Goal: Information Seeking & Learning: Find specific fact

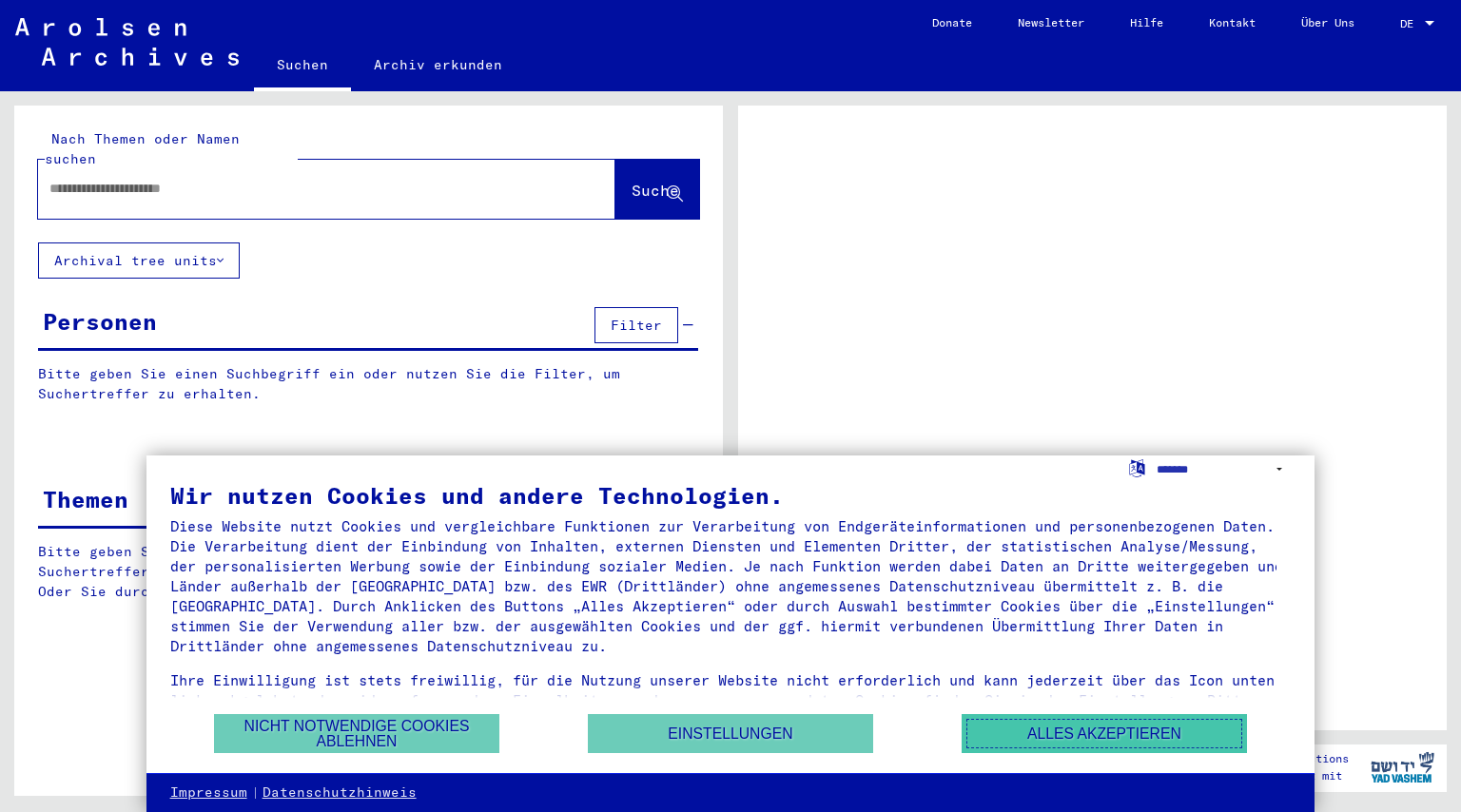
click at [1137, 719] on button "Alles akzeptieren" at bounding box center [1104, 733] width 286 height 39
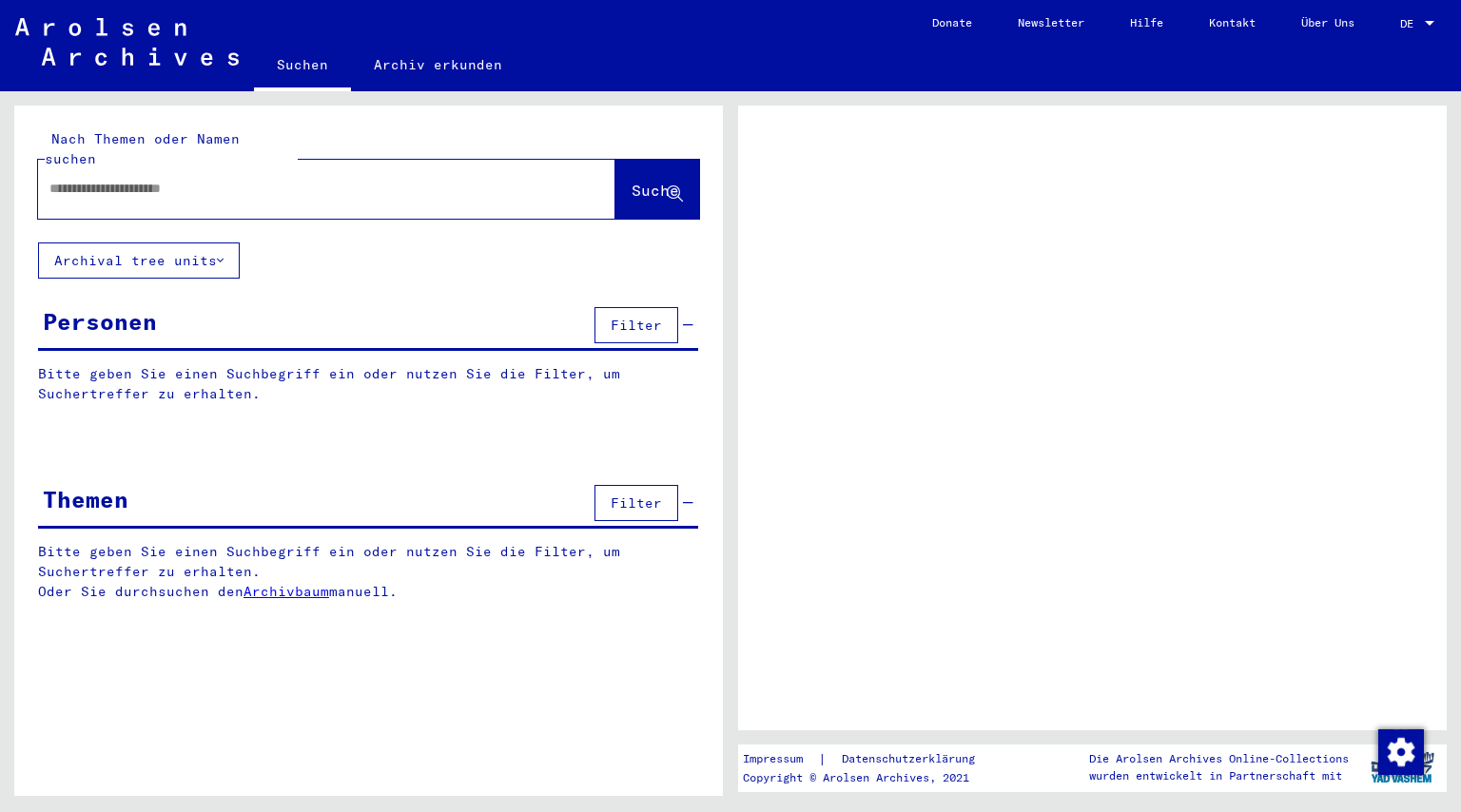
click at [257, 179] on input "text" at bounding box center [310, 189] width 521 height 20
type input "**"
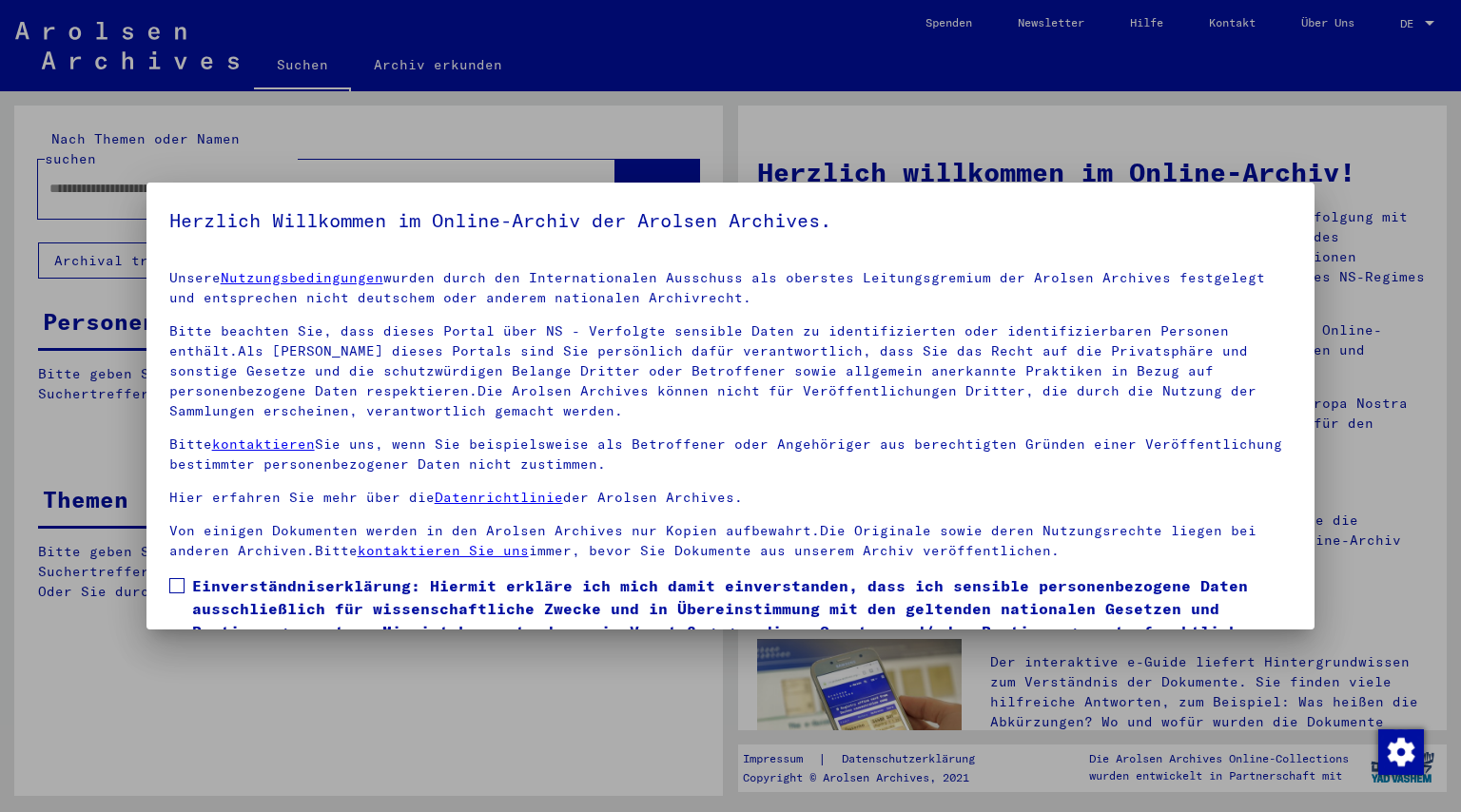
scroll to position [104, 0]
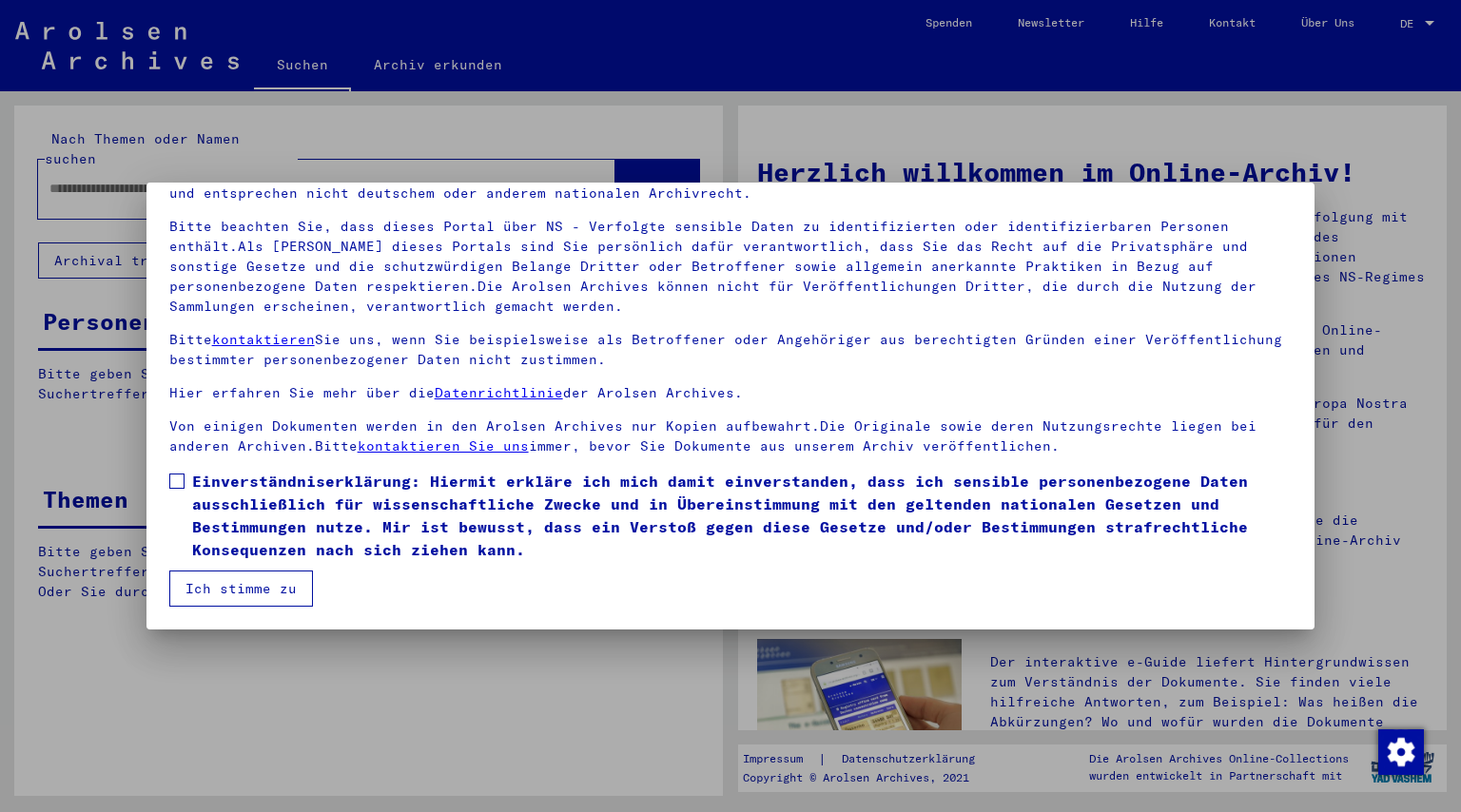
click at [218, 584] on button "Ich stimme zu" at bounding box center [242, 589] width 144 height 36
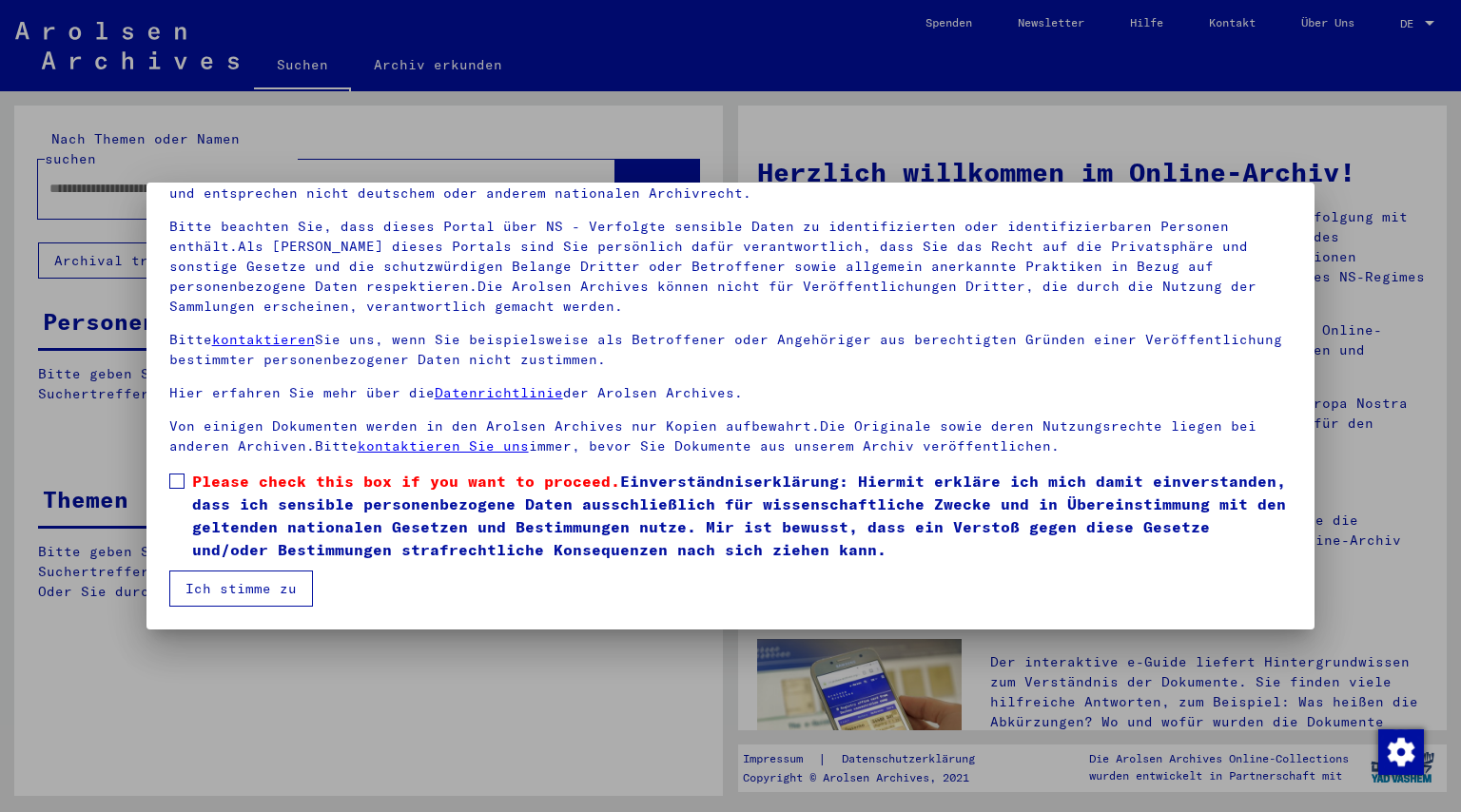
click at [246, 503] on span "Please check this box if you want to proceed. Einverständniserklärung: Hiermit …" at bounding box center [742, 515] width 1101 height 91
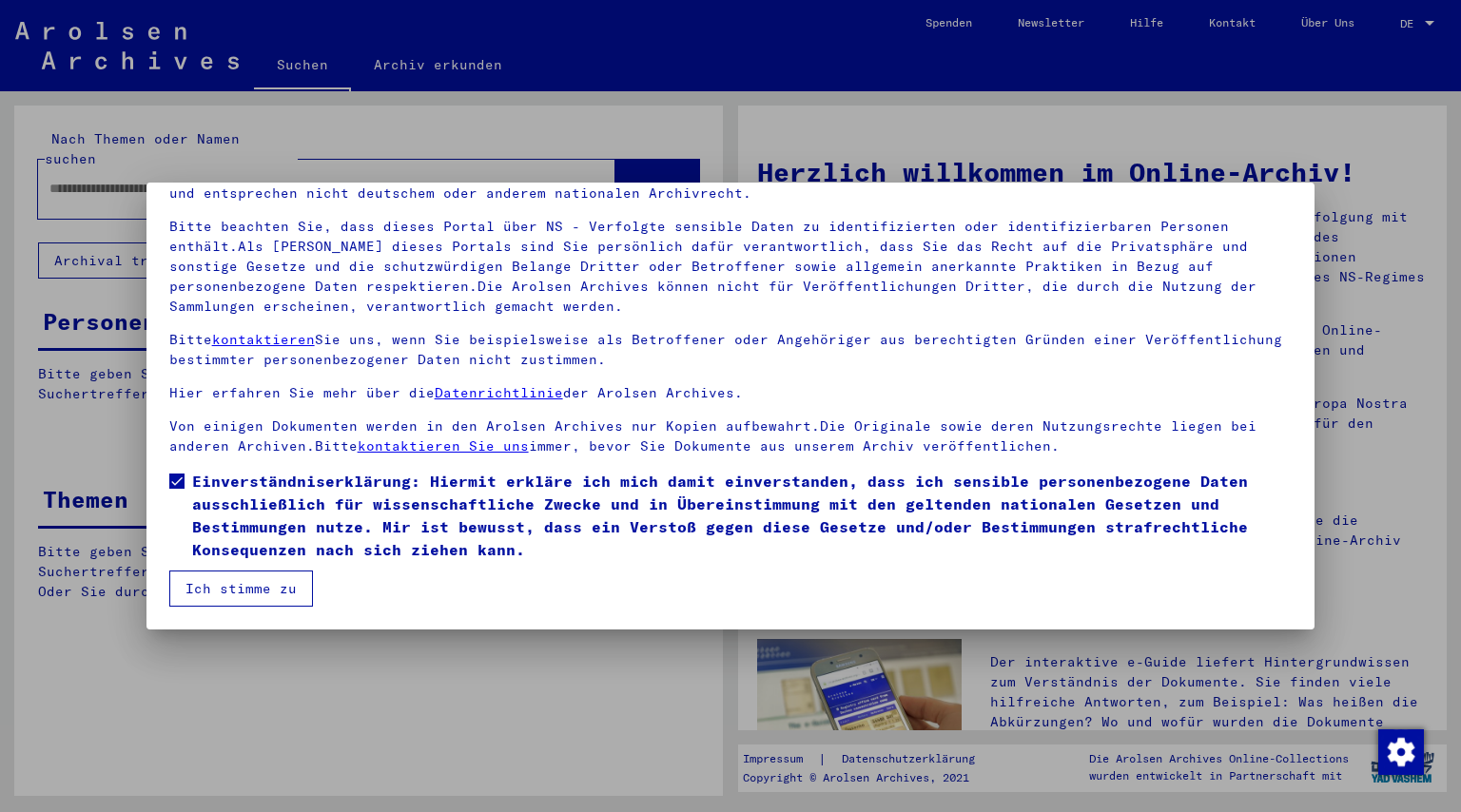
click at [260, 592] on button "Ich stimme zu" at bounding box center [242, 589] width 144 height 36
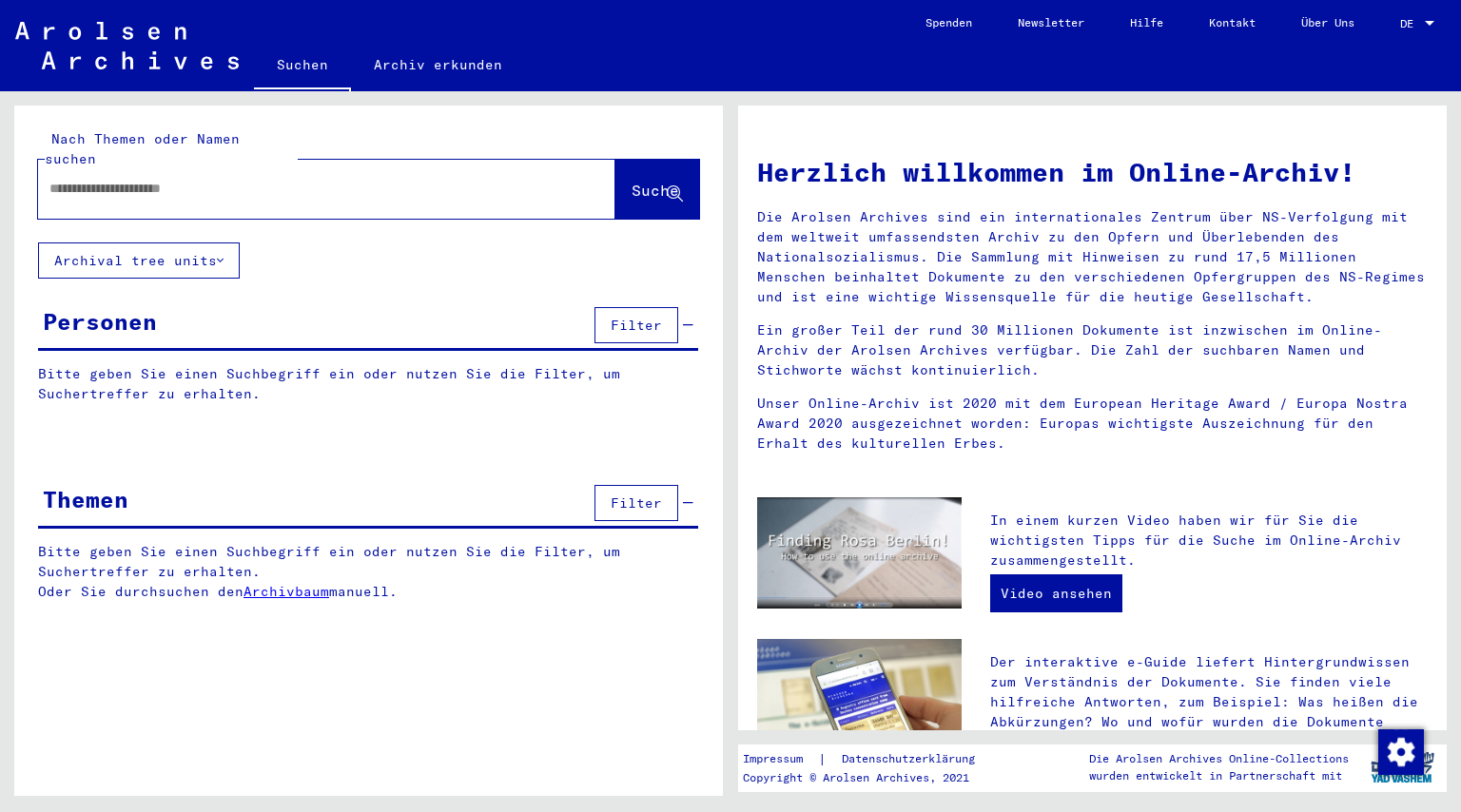
click at [178, 179] on input "text" at bounding box center [304, 189] width 509 height 20
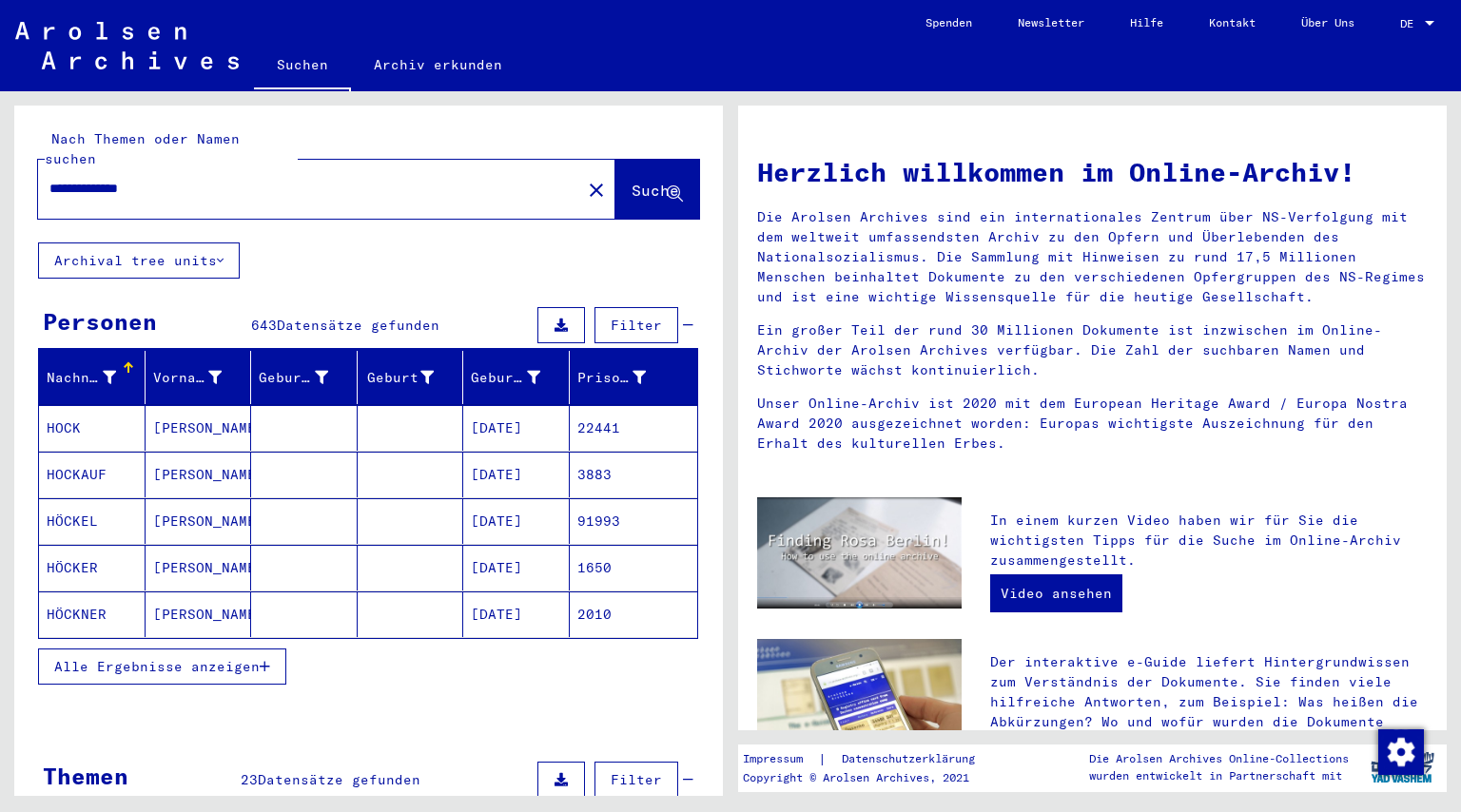
click at [269, 179] on input "**********" at bounding box center [304, 189] width 509 height 20
drag, startPoint x: 269, startPoint y: 175, endPoint x: -129, endPoint y: 168, distance: 398.1
click at [0, 168] on html "**********" at bounding box center [730, 406] width 1461 height 812
type input "**********"
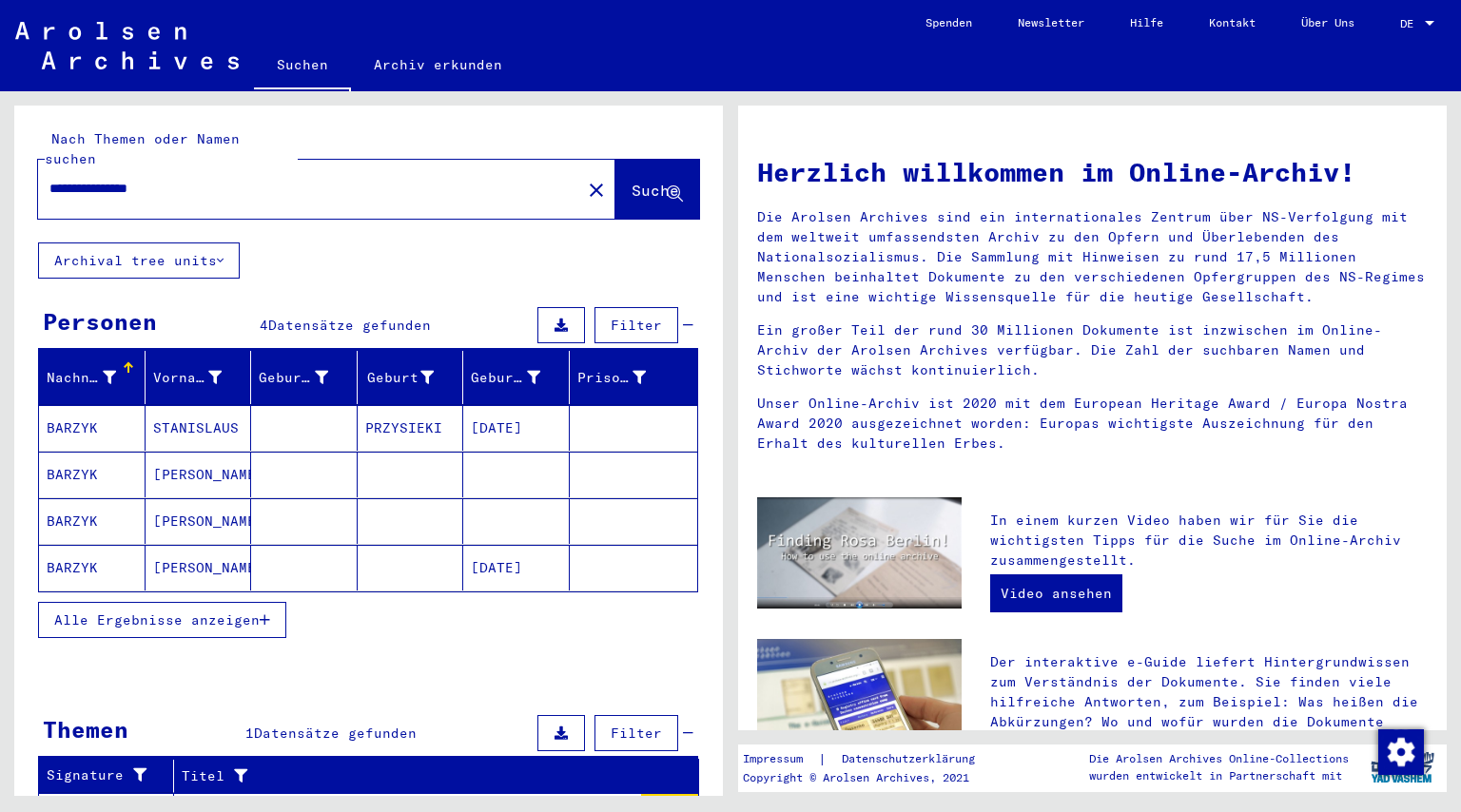
click at [109, 460] on mat-cell "BARZYK" at bounding box center [92, 475] width 106 height 46
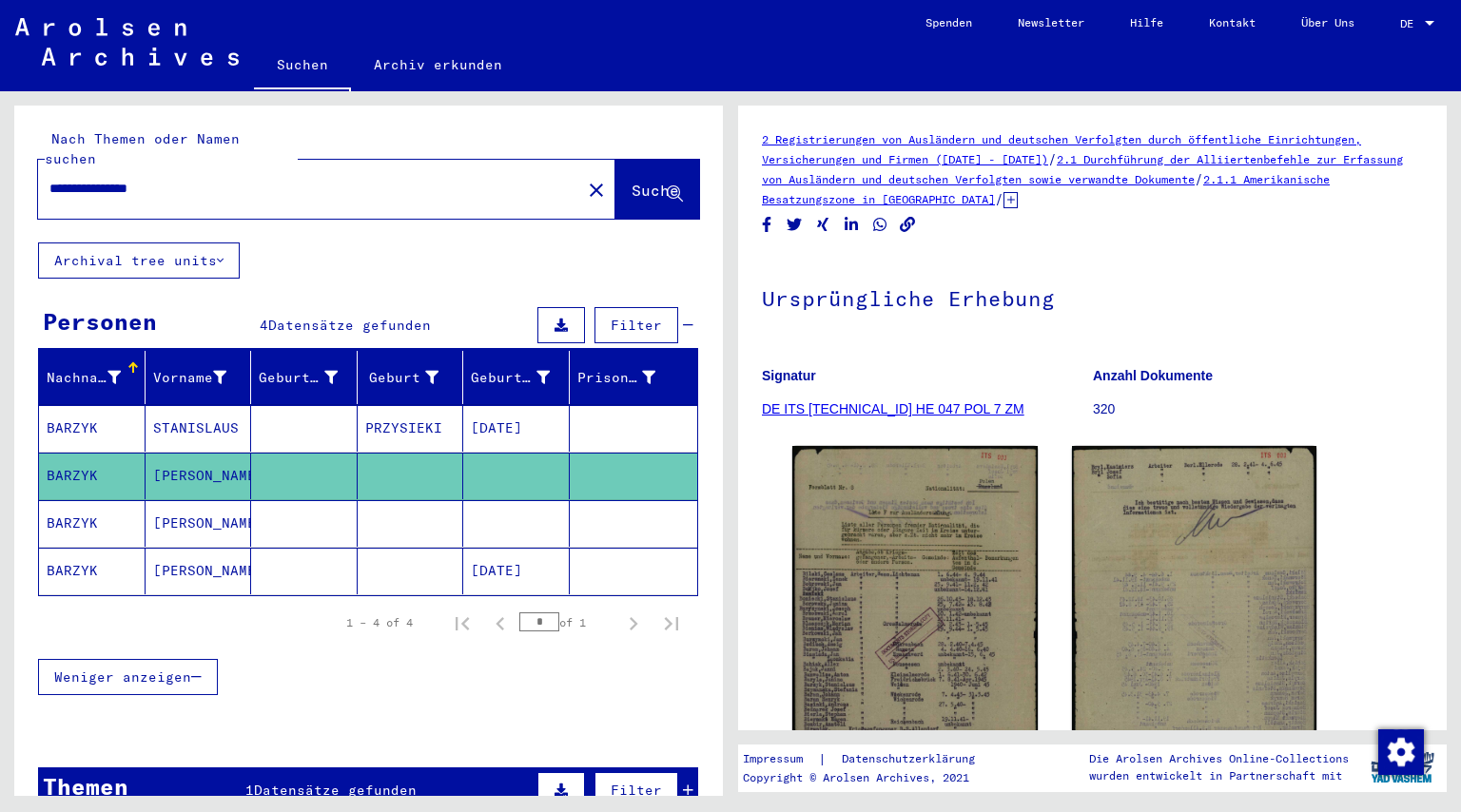
click at [502, 413] on mat-cell "[DATE]" at bounding box center [516, 429] width 106 height 47
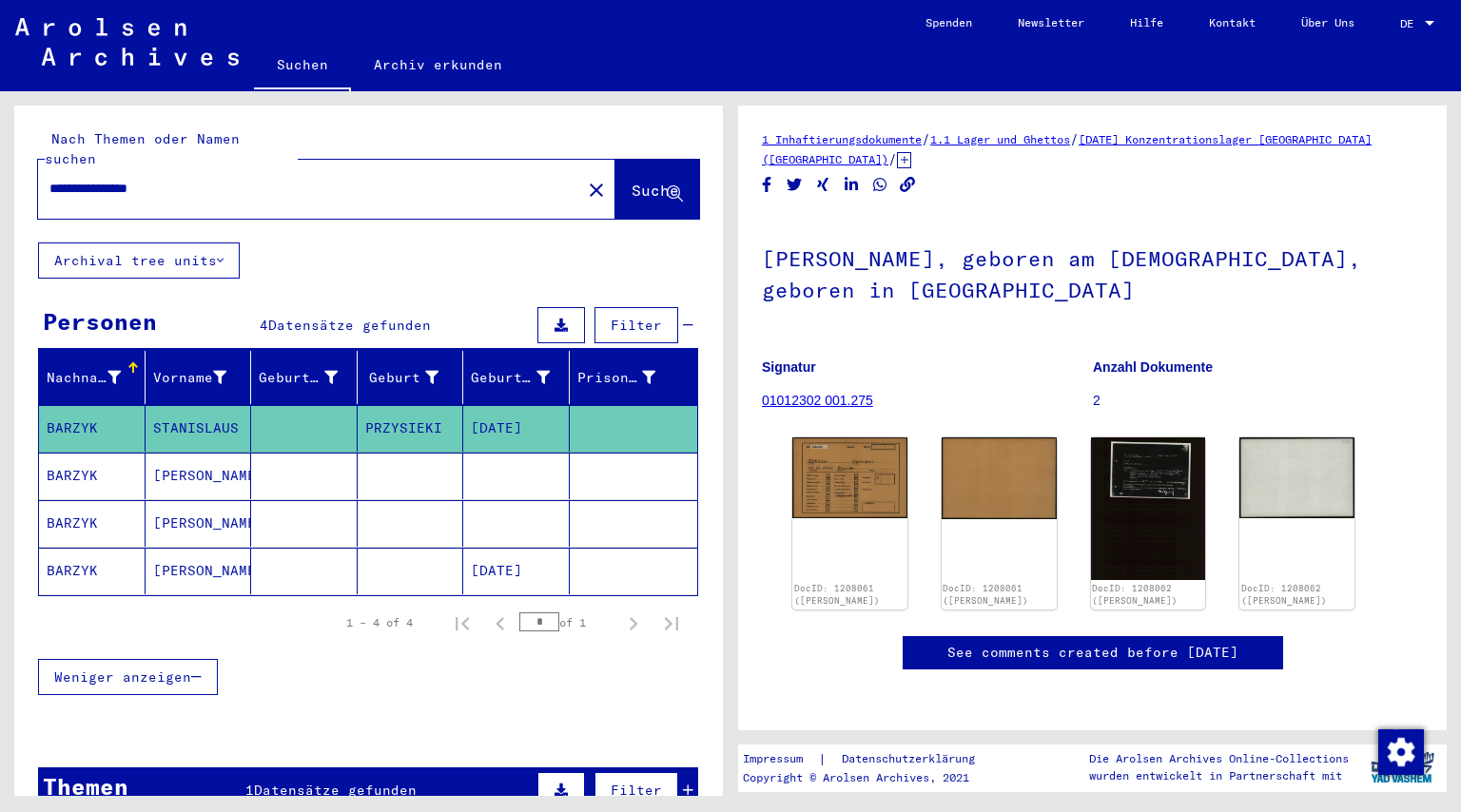
click at [493, 452] on mat-cell at bounding box center [516, 476] width 106 height 47
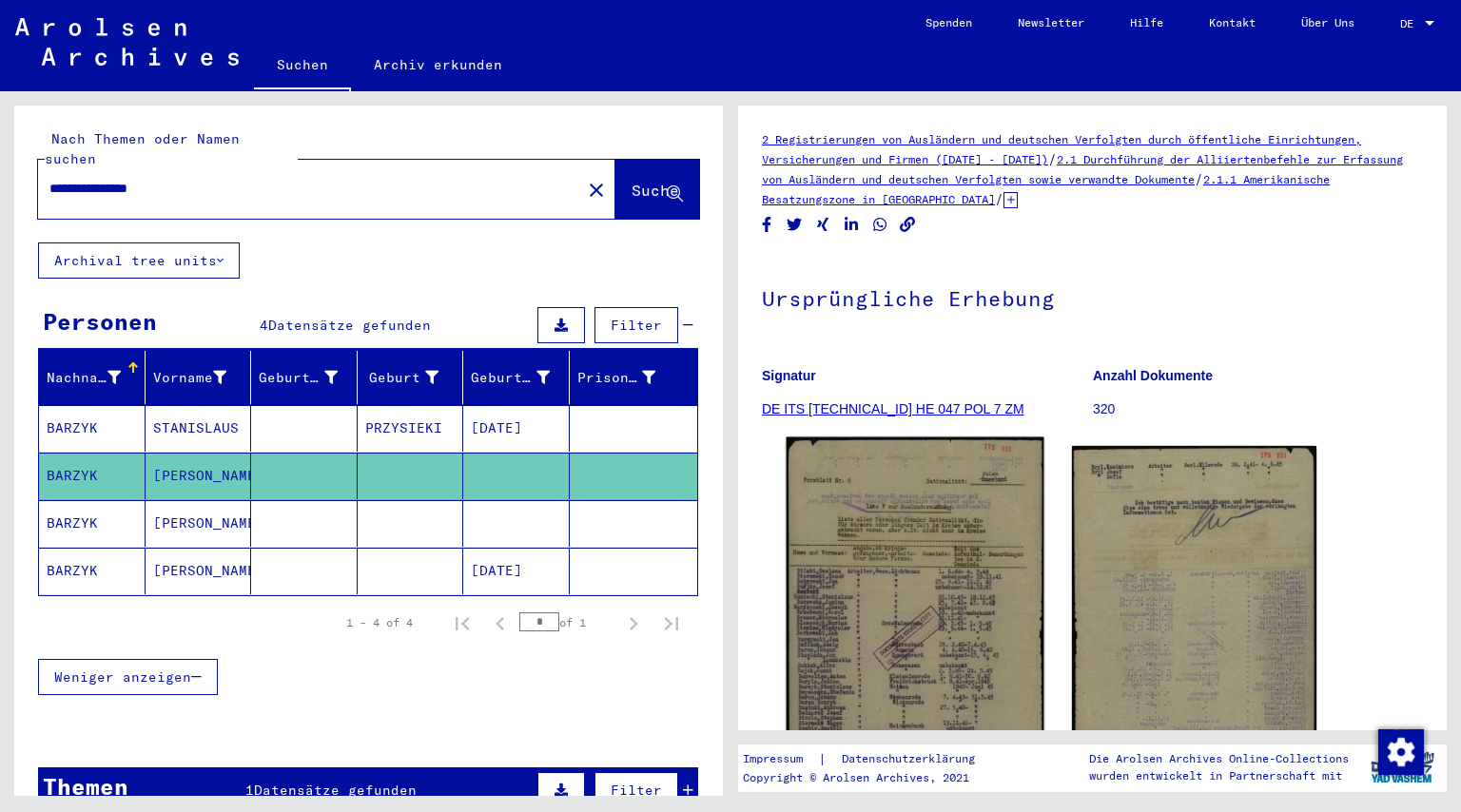
click at [940, 497] on img at bounding box center [916, 618] width 257 height 362
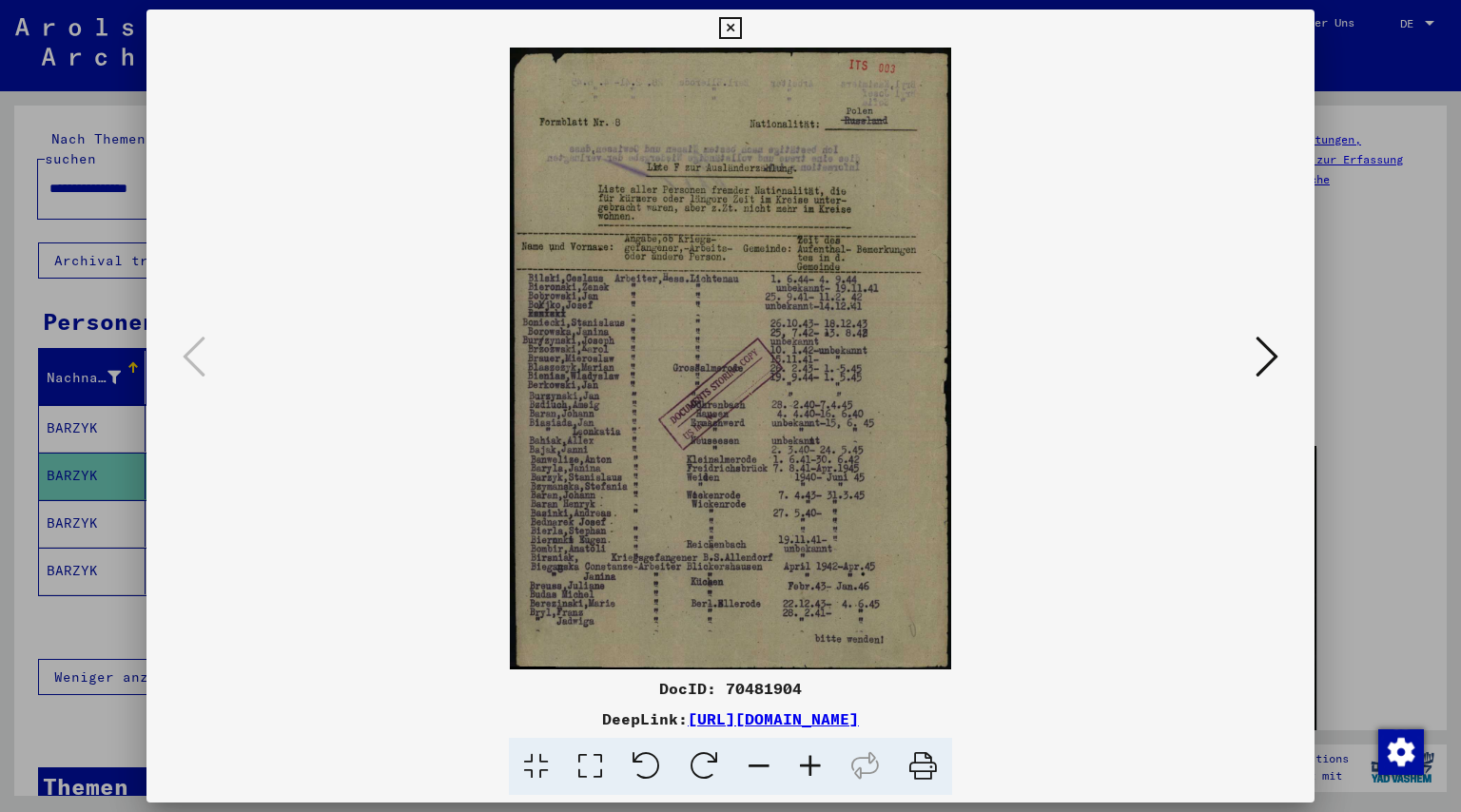
click at [814, 767] on icon at bounding box center [811, 767] width 52 height 58
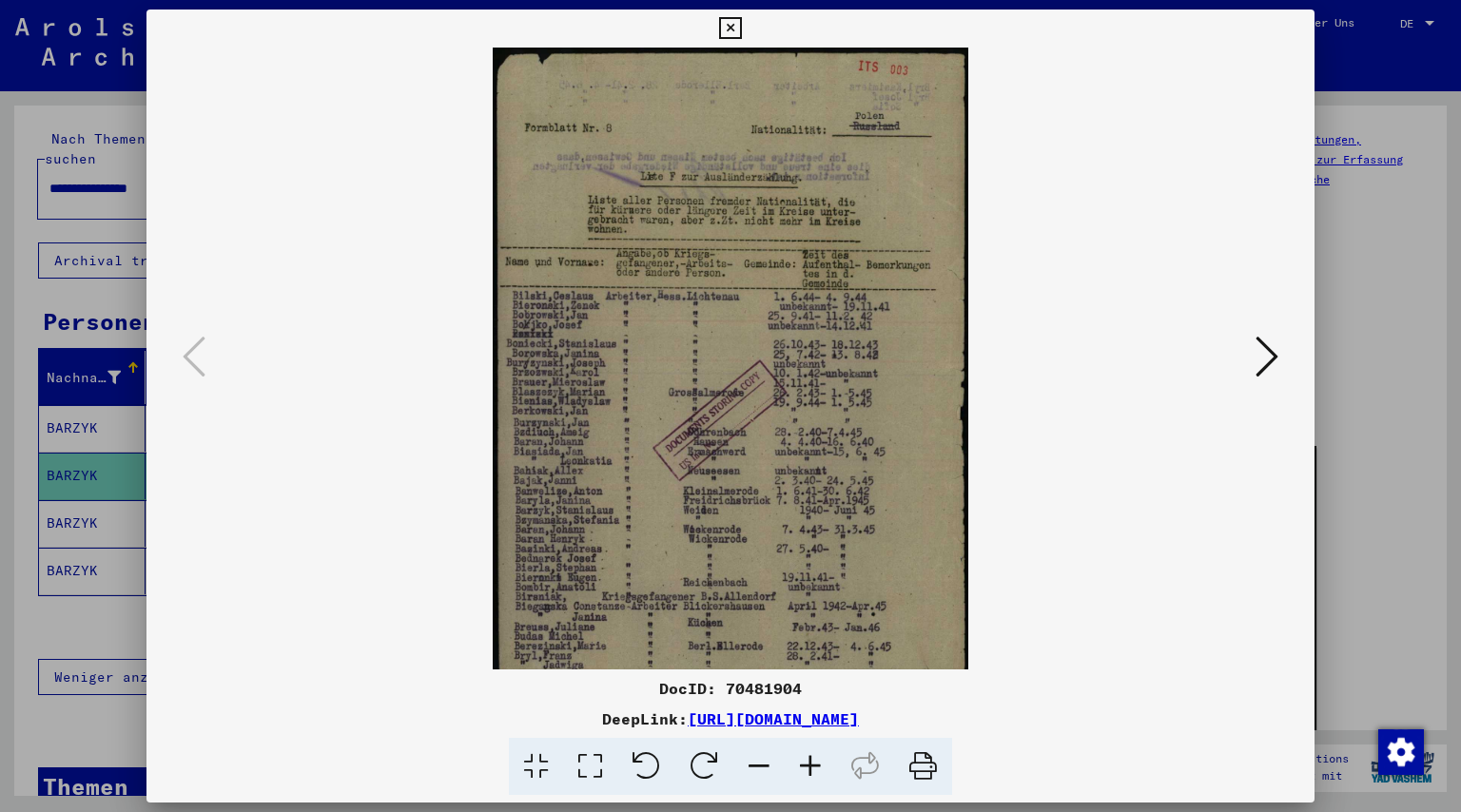
click at [814, 767] on icon at bounding box center [811, 767] width 52 height 58
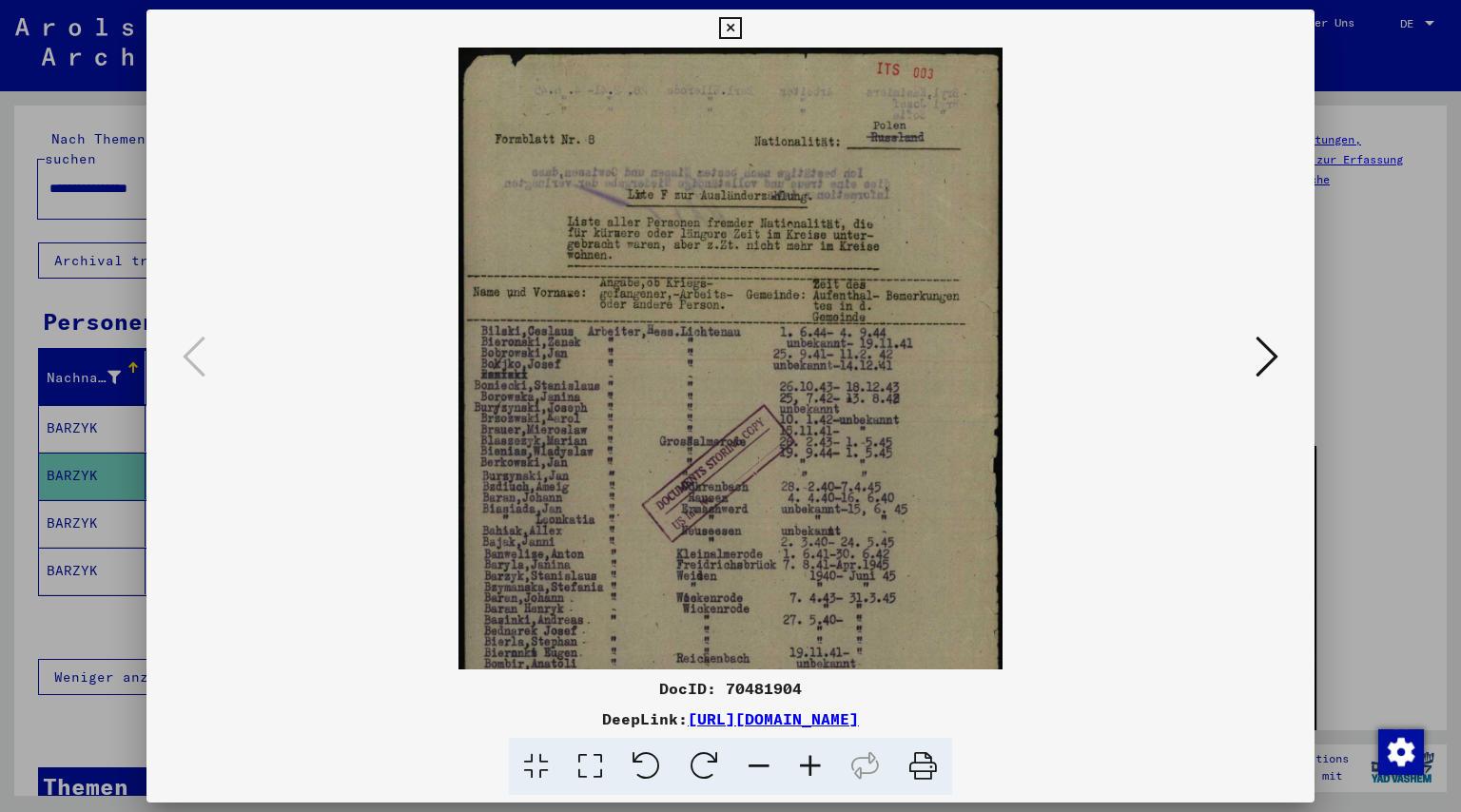
click at [814, 767] on icon at bounding box center [811, 767] width 52 height 58
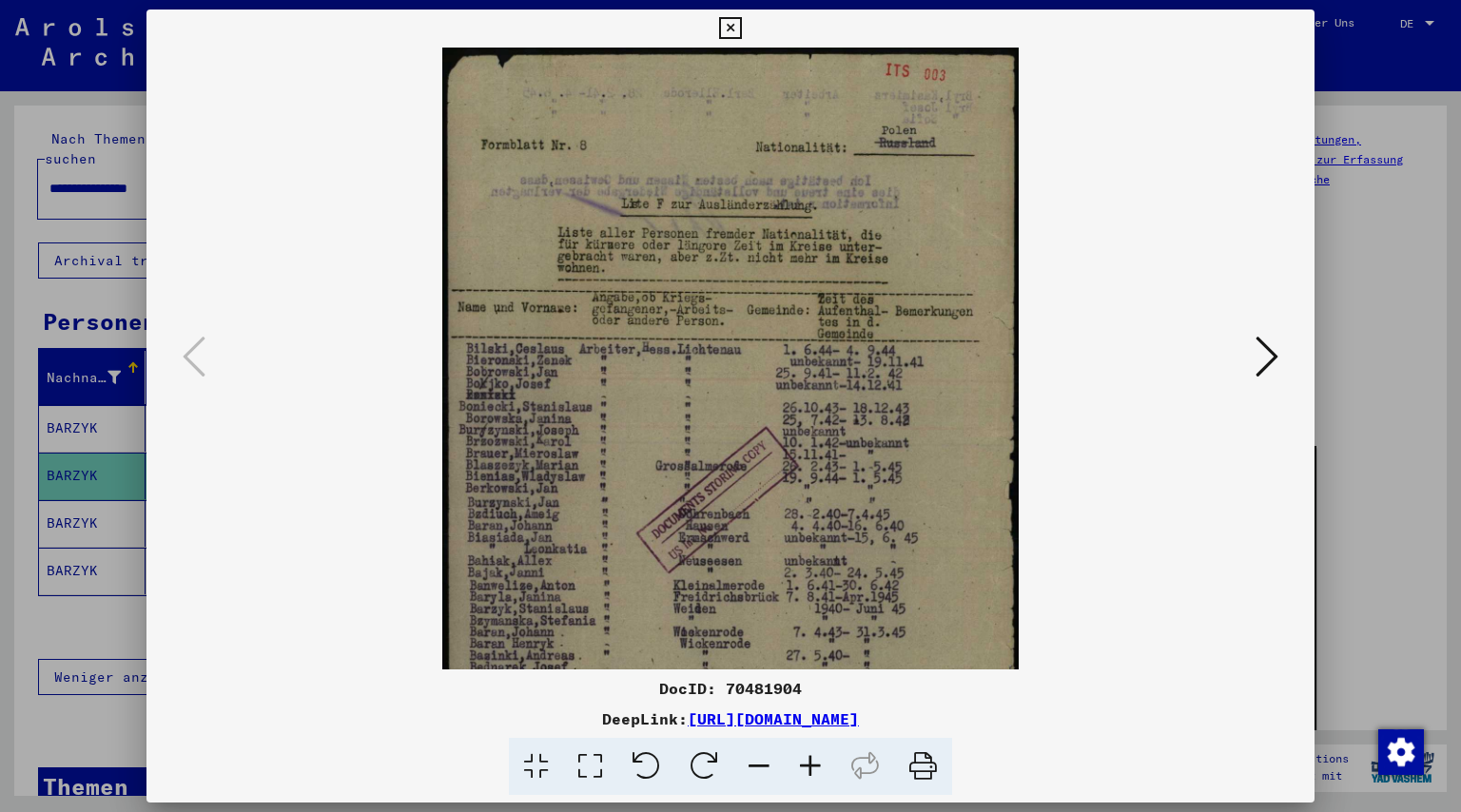
click at [814, 767] on icon at bounding box center [811, 767] width 52 height 58
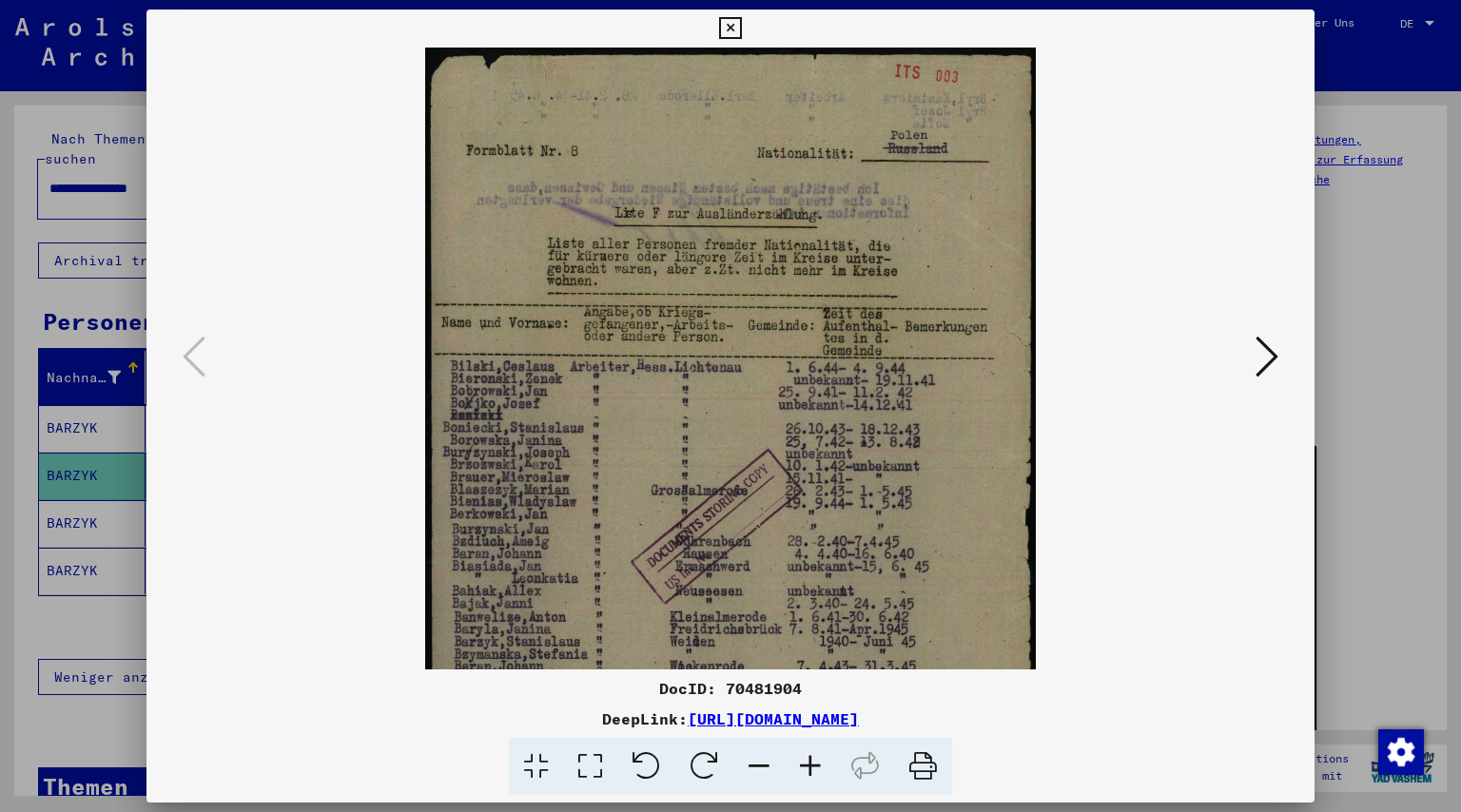
click at [814, 767] on icon at bounding box center [811, 767] width 52 height 58
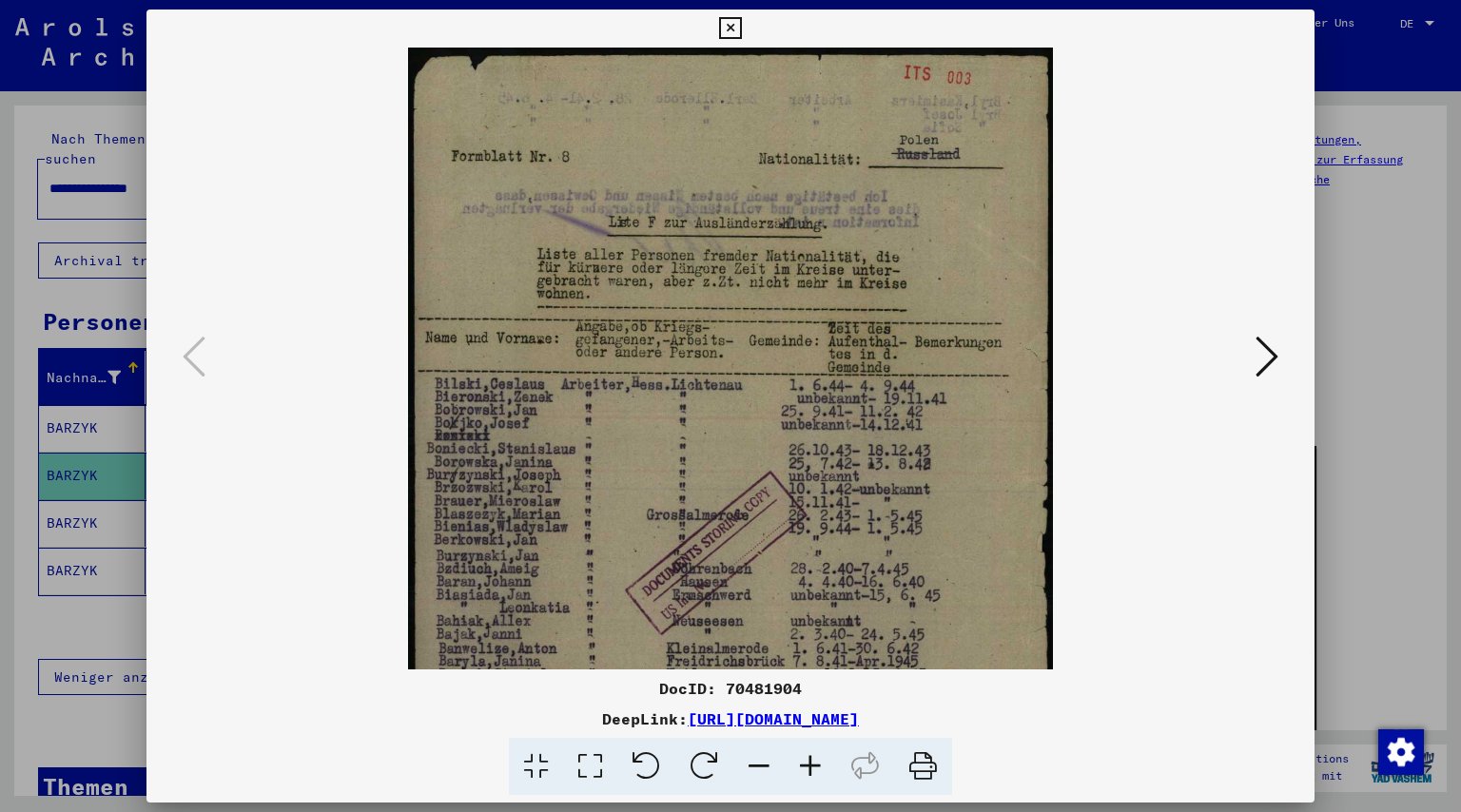
click at [814, 767] on icon at bounding box center [811, 767] width 52 height 58
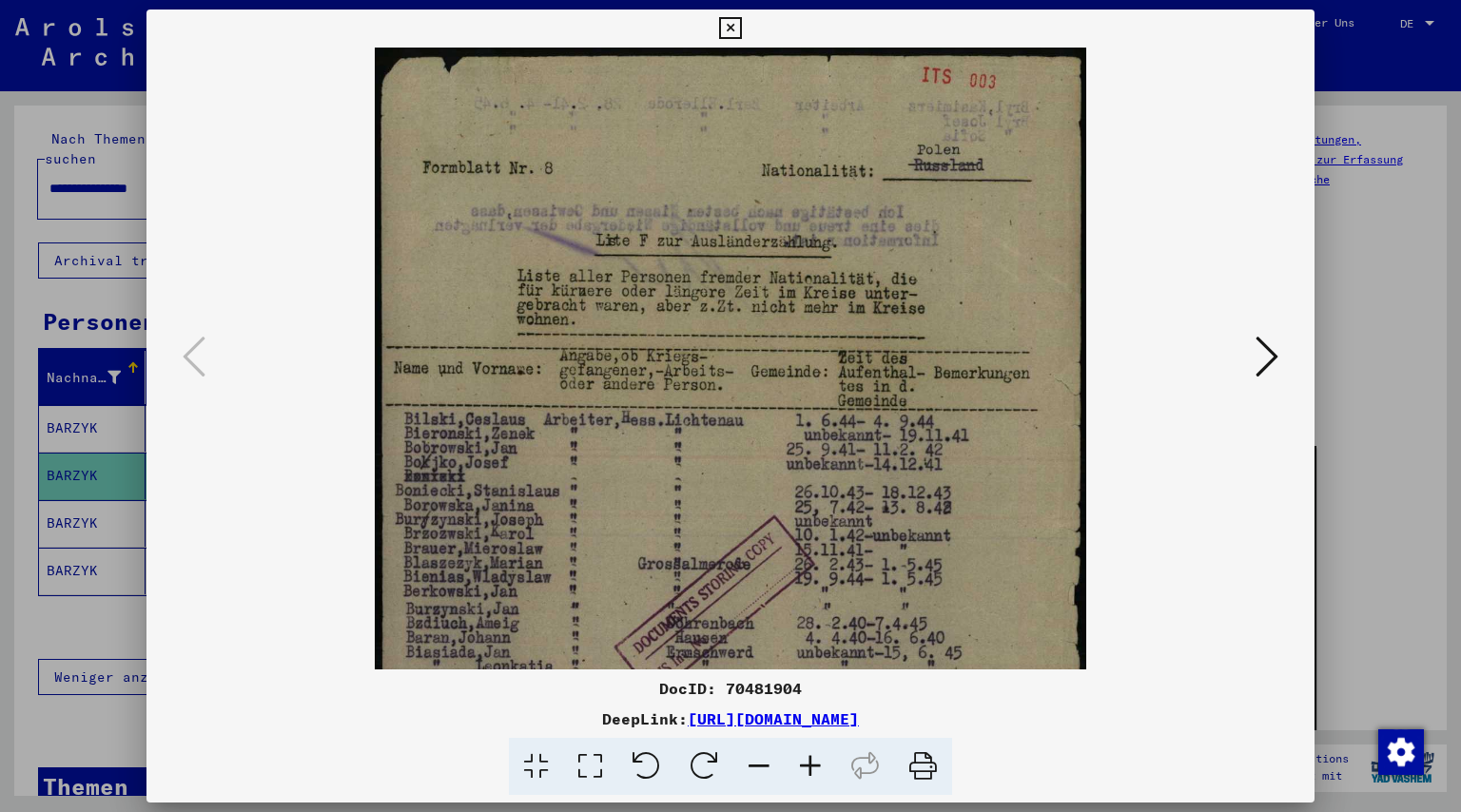
click at [814, 767] on icon at bounding box center [811, 767] width 52 height 58
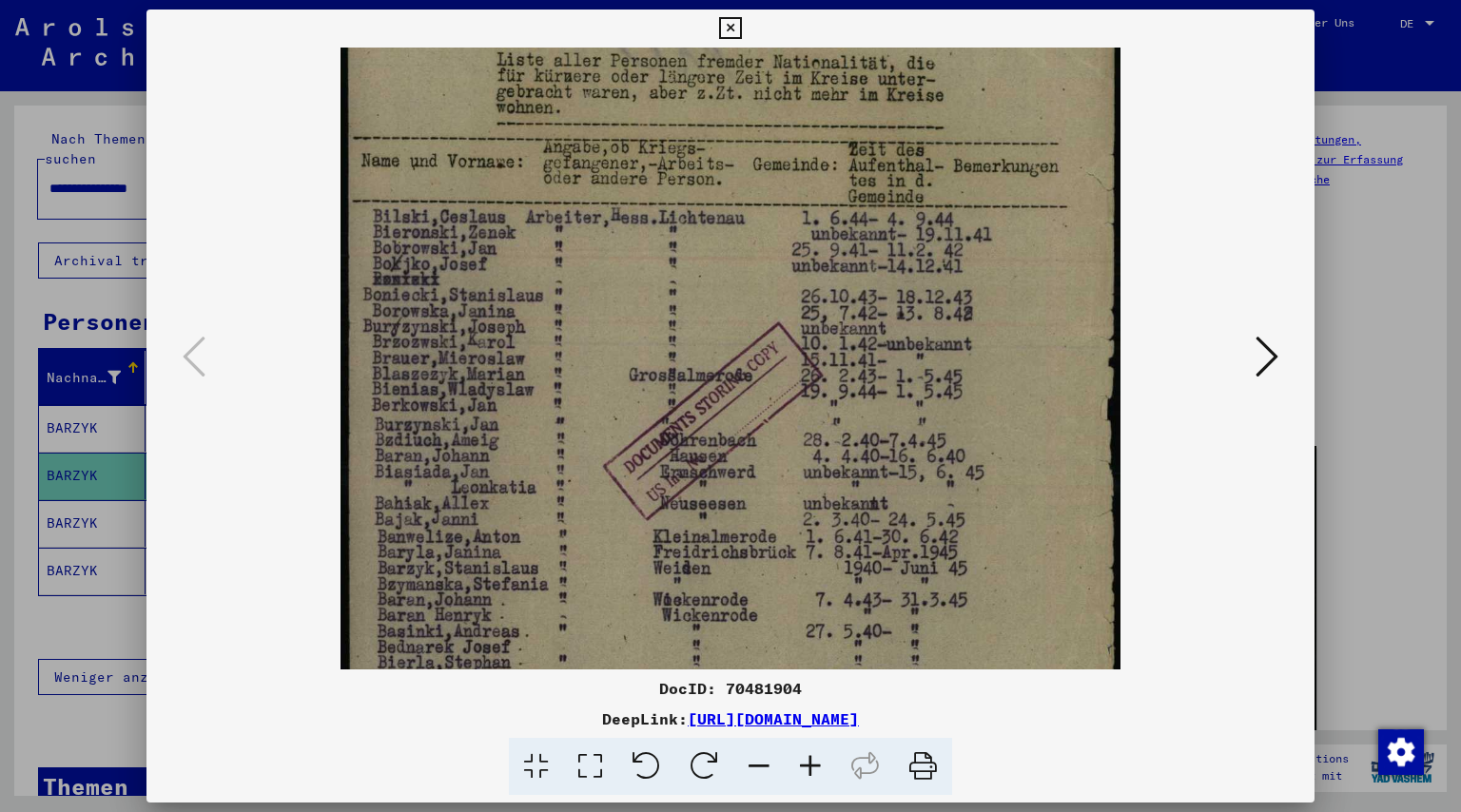
scroll to position [268, 0]
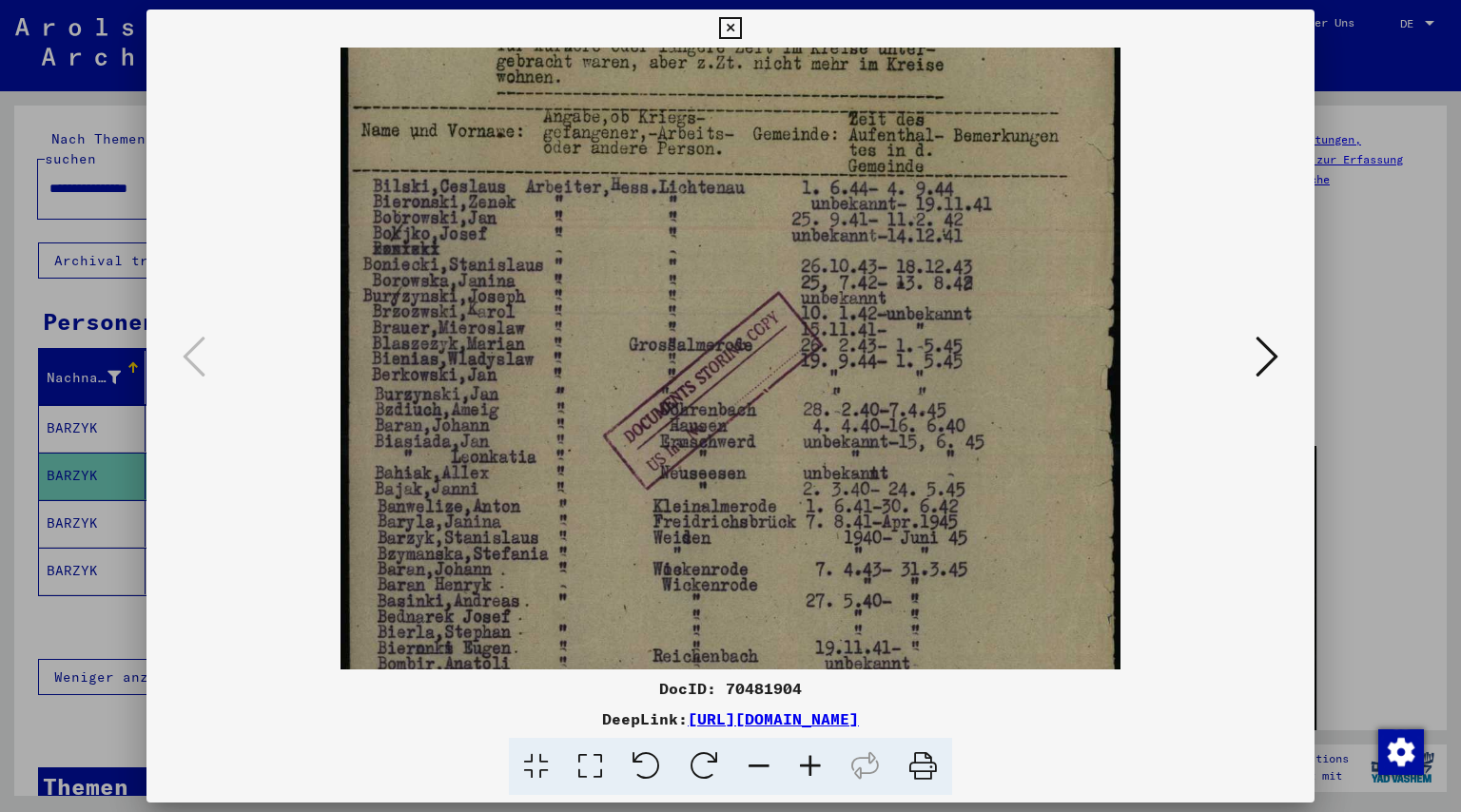
drag, startPoint x: 704, startPoint y: 570, endPoint x: 702, endPoint y: 303, distance: 267.0
click at [702, 303] on img at bounding box center [730, 328] width 780 height 1098
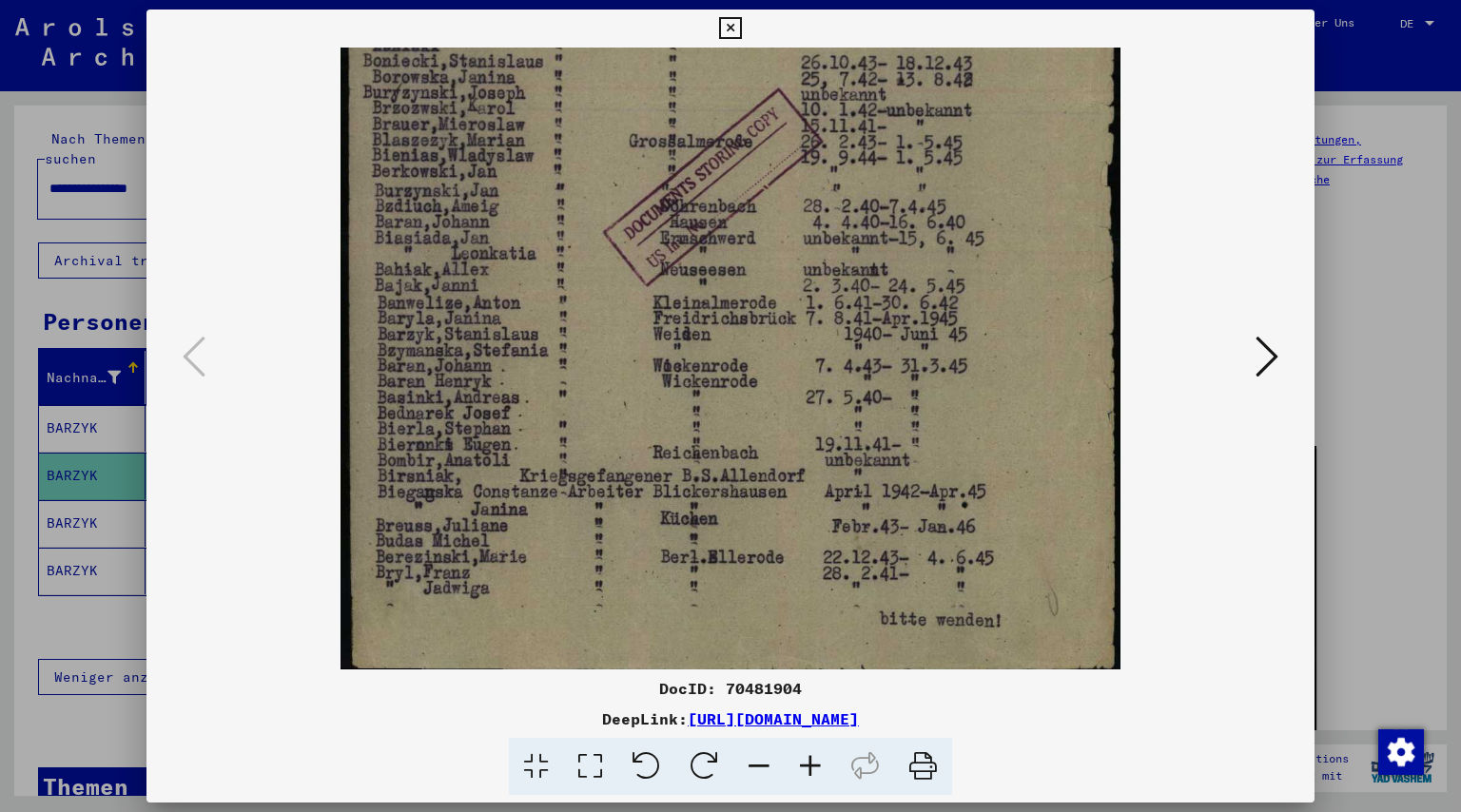
scroll to position [474, 0]
drag, startPoint x: 674, startPoint y: 548, endPoint x: 677, endPoint y: 342, distance: 206.0
click at [677, 342] on img at bounding box center [730, 122] width 780 height 1098
click at [1350, 394] on div at bounding box center [730, 406] width 1461 height 812
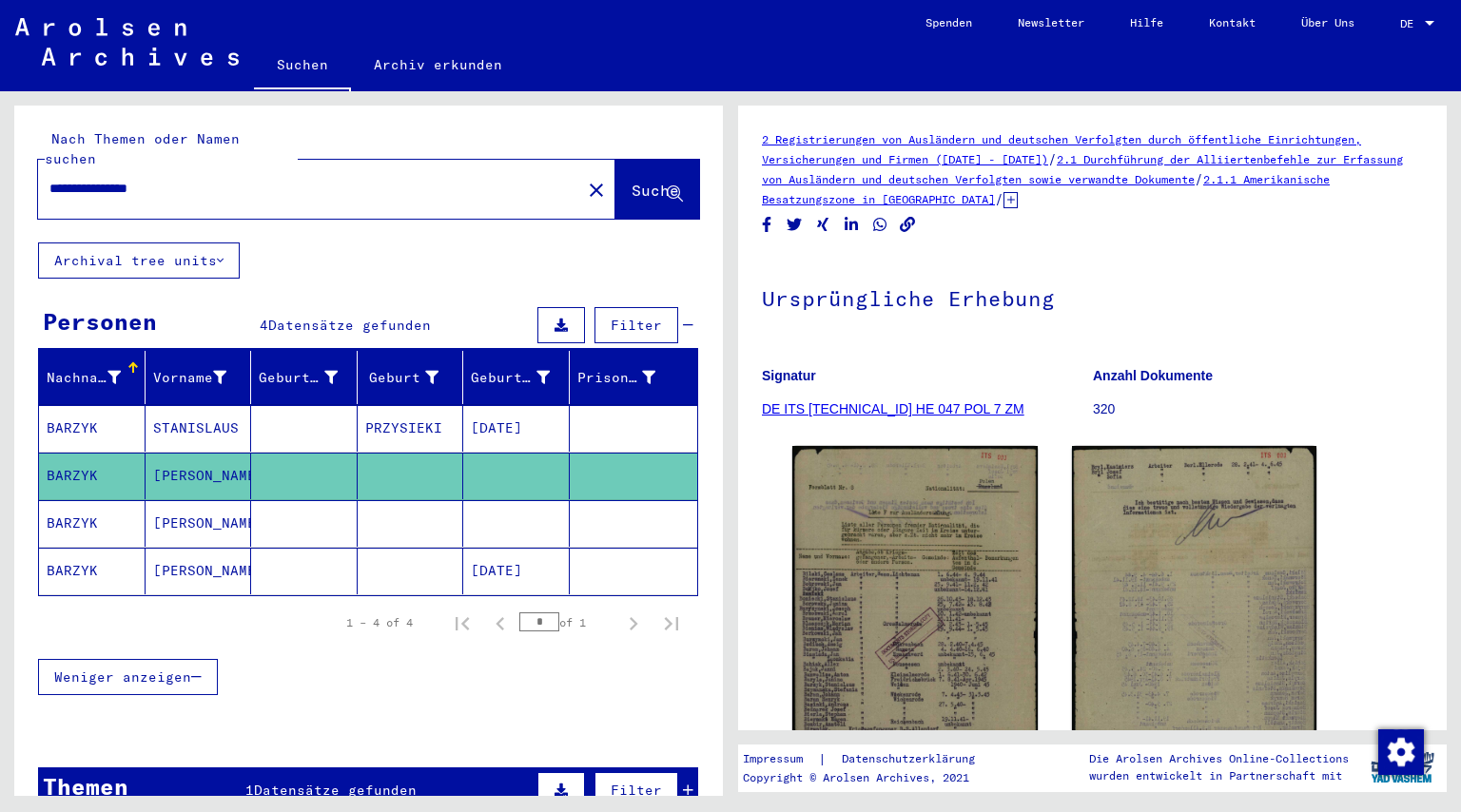
click at [387, 503] on mat-cell at bounding box center [410, 523] width 106 height 47
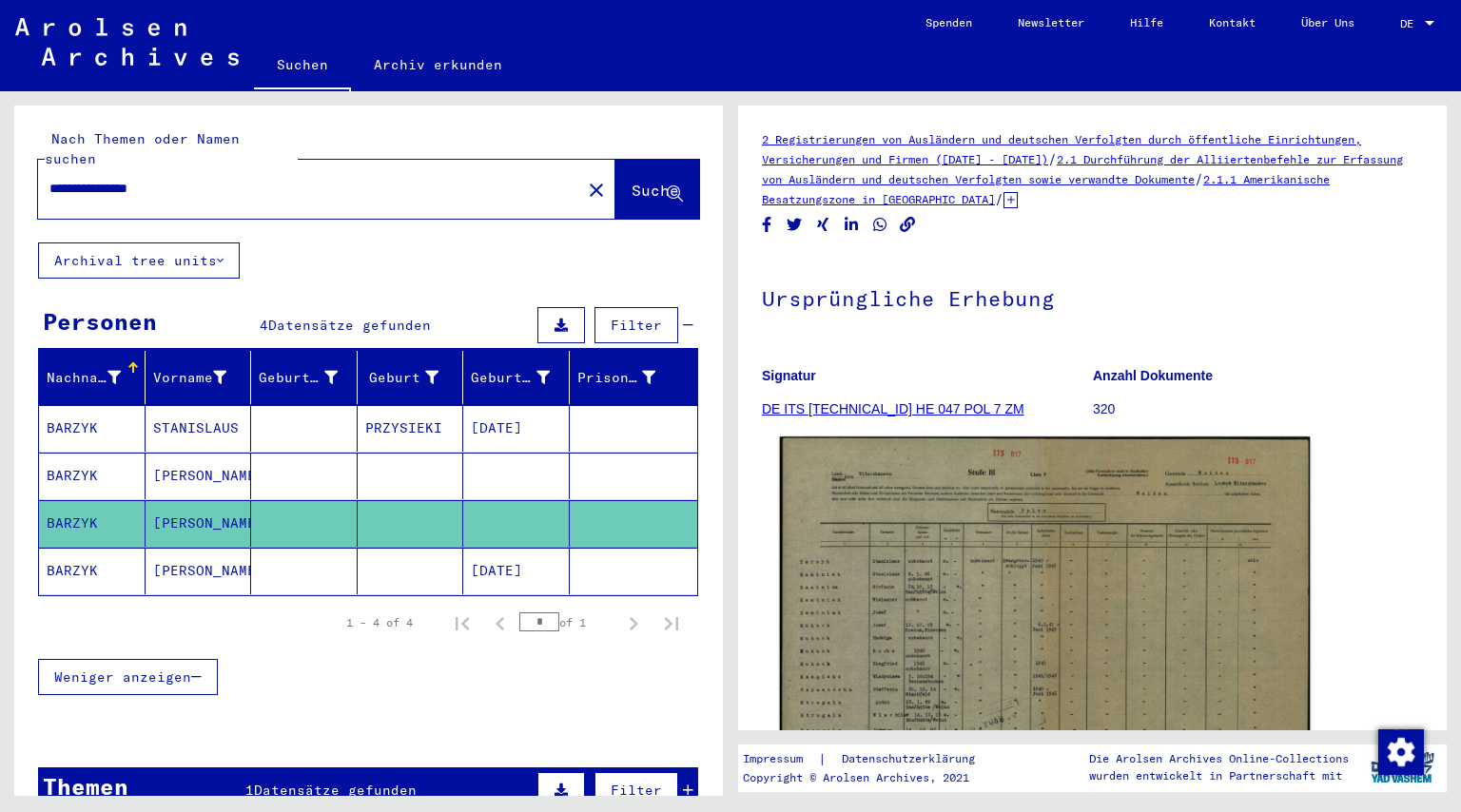
click at [1002, 556] on img at bounding box center [1046, 623] width 531 height 374
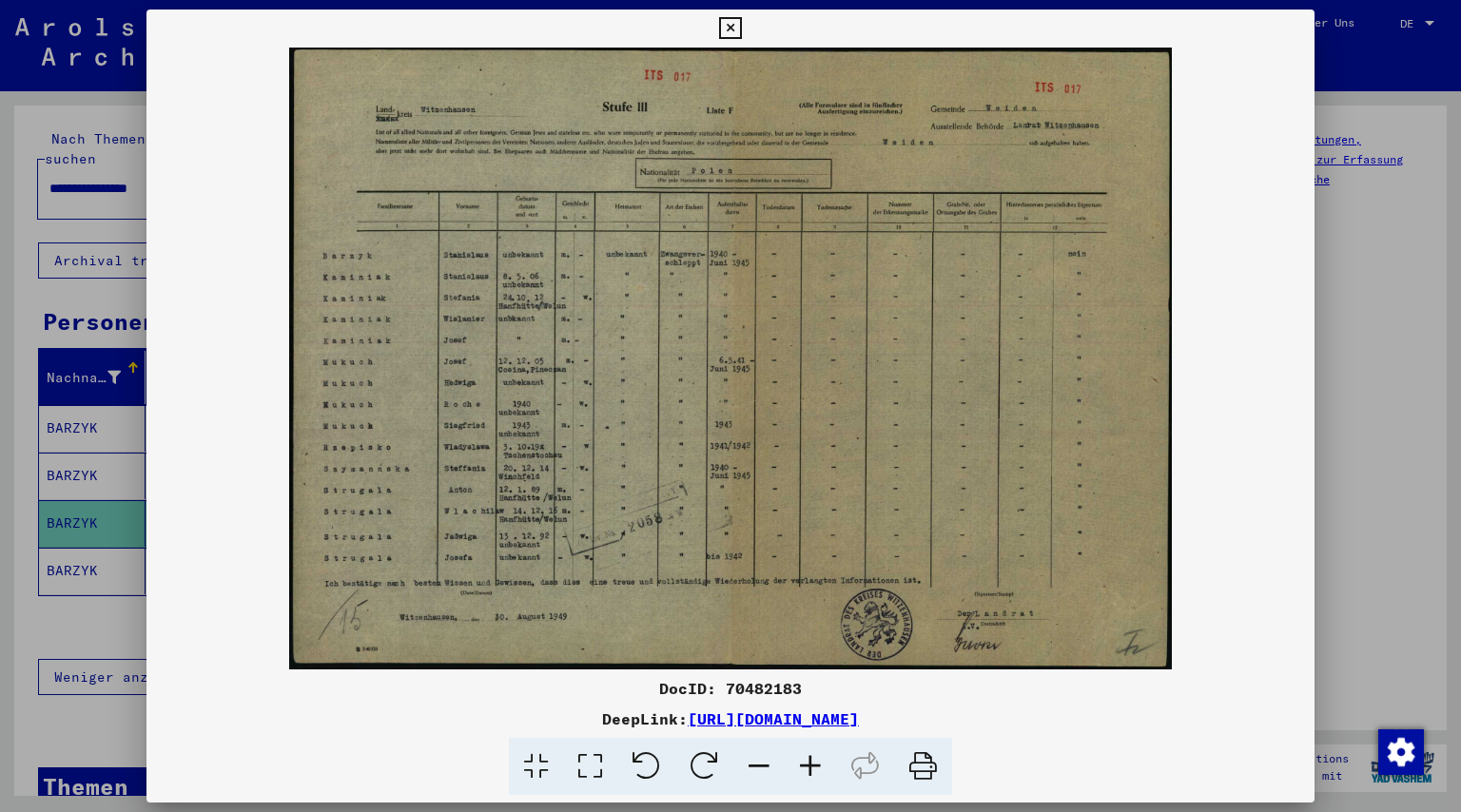
click at [811, 763] on icon at bounding box center [811, 767] width 52 height 58
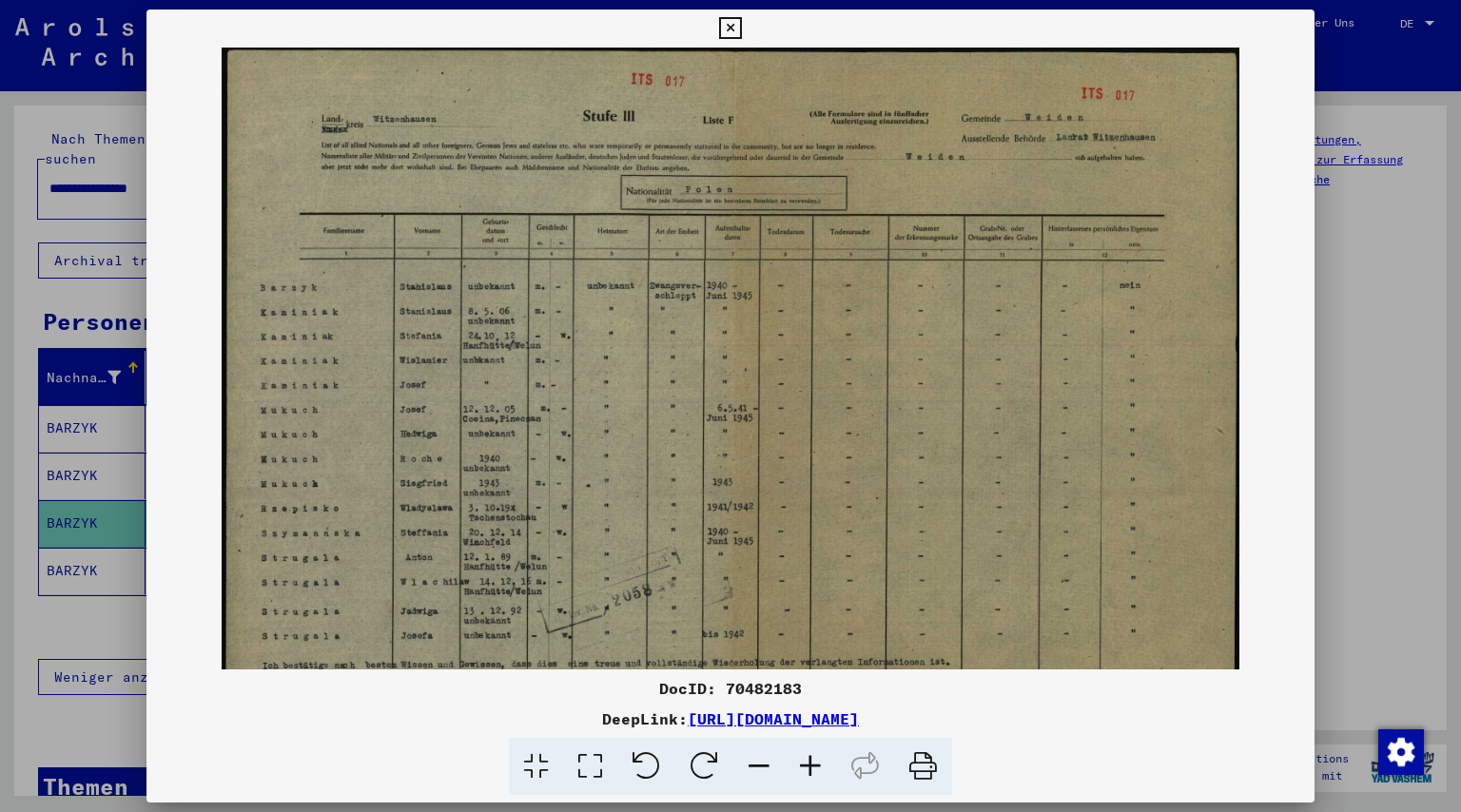
click at [811, 763] on icon at bounding box center [811, 767] width 52 height 58
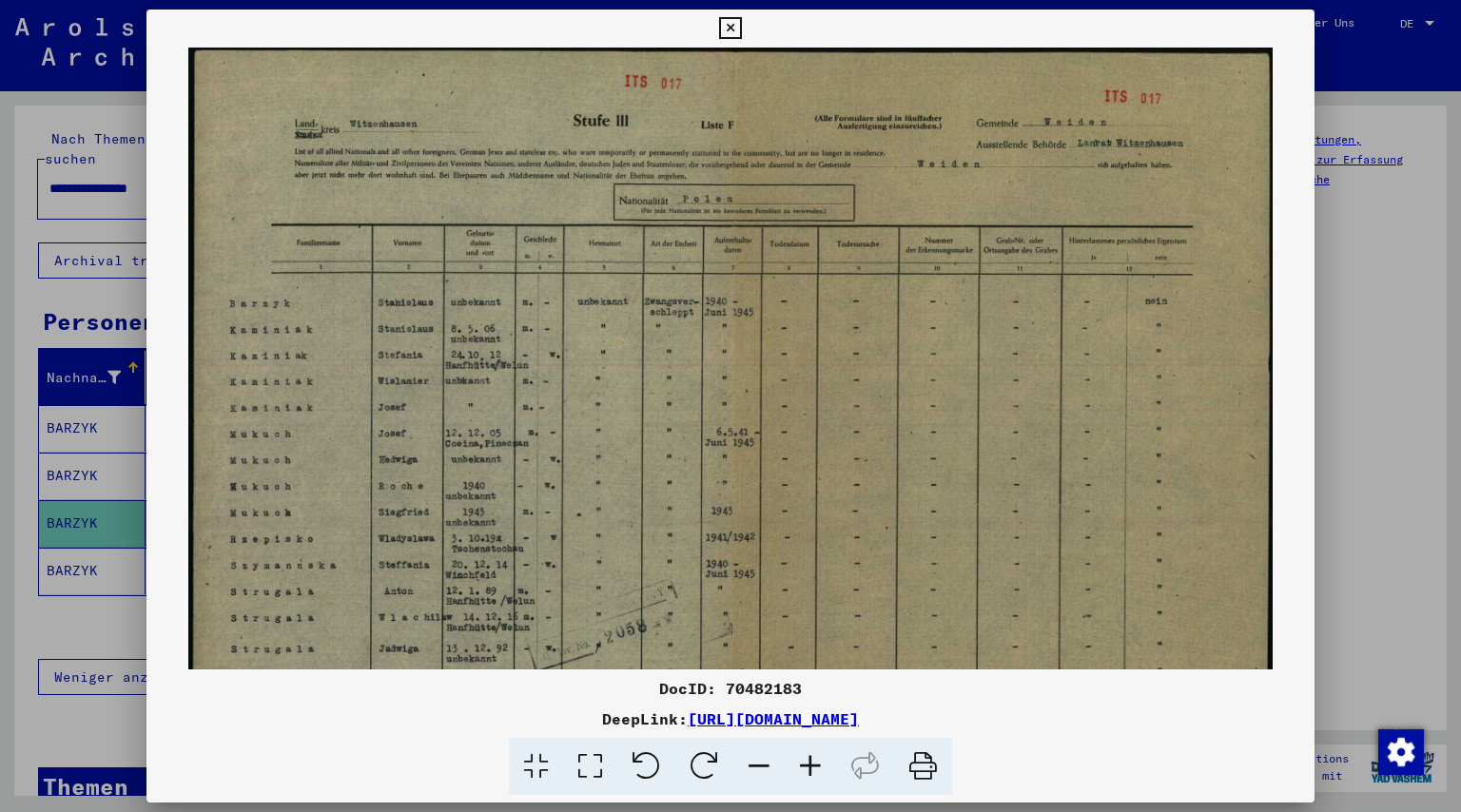
click at [811, 763] on icon at bounding box center [811, 767] width 52 height 58
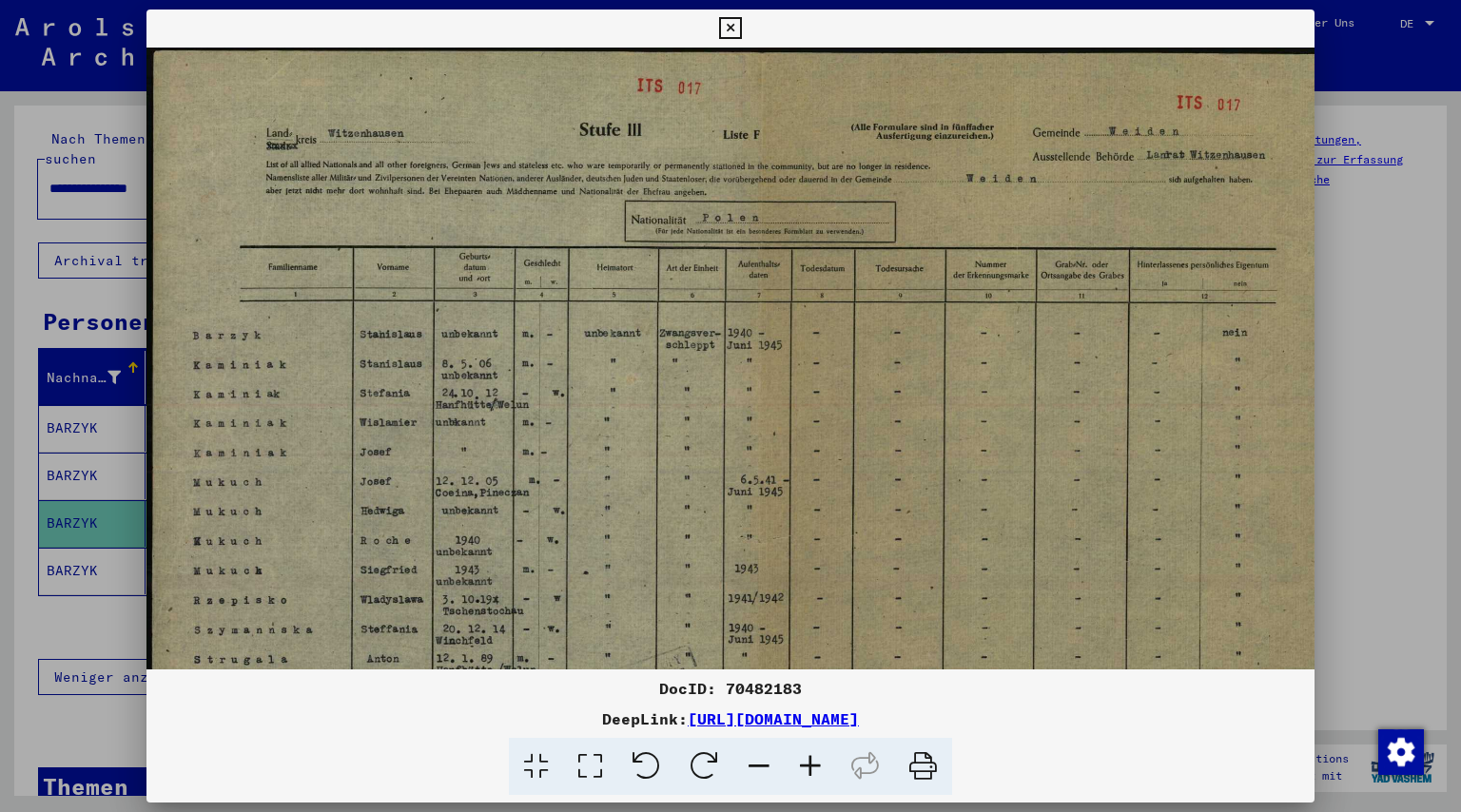
click at [811, 763] on icon at bounding box center [811, 767] width 52 height 58
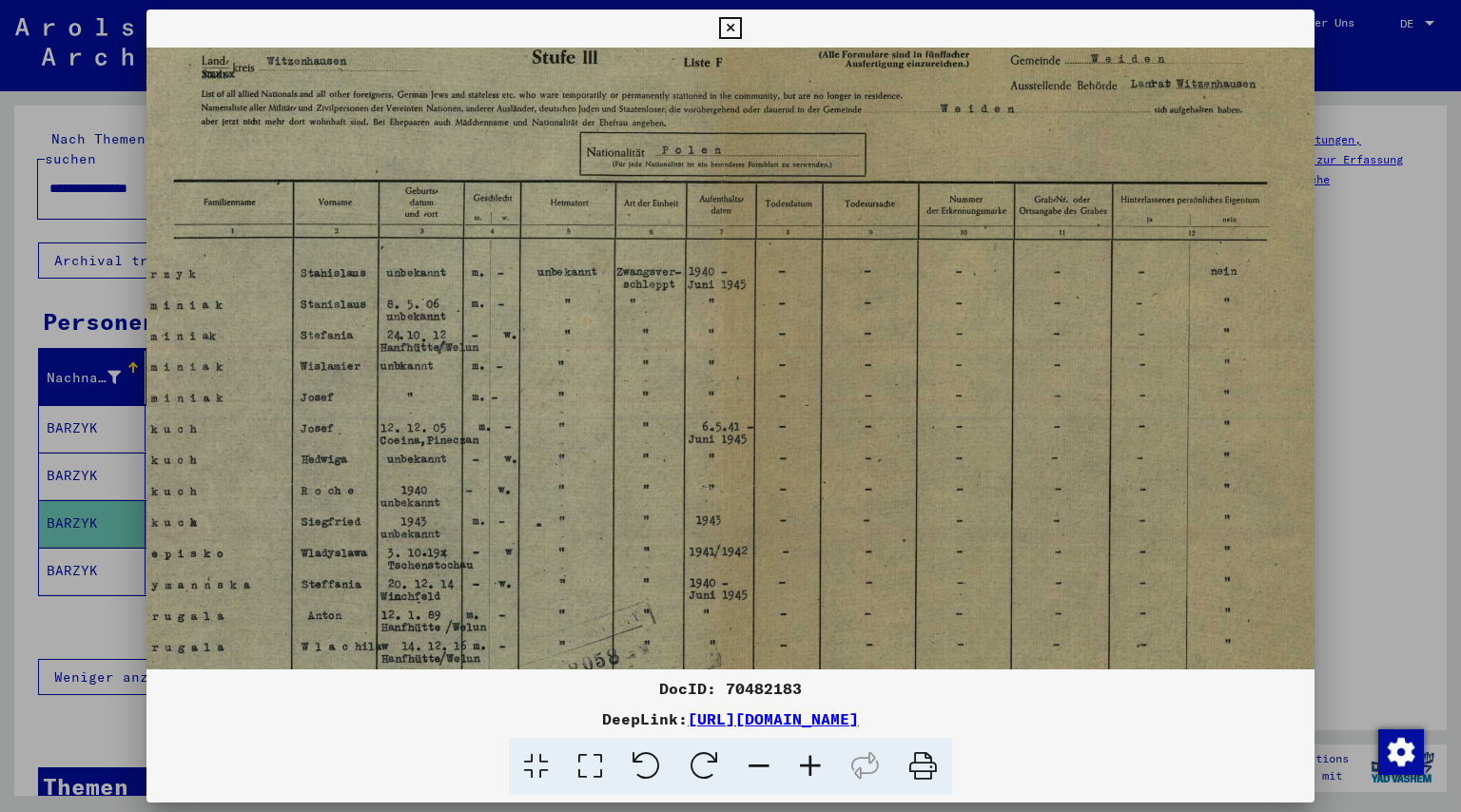
scroll to position [76, 80]
drag, startPoint x: 483, startPoint y: 581, endPoint x: 405, endPoint y: 514, distance: 102.8
click at [405, 514] on img at bounding box center [710, 425] width 1288 height 908
click at [1385, 252] on div at bounding box center [730, 406] width 1461 height 812
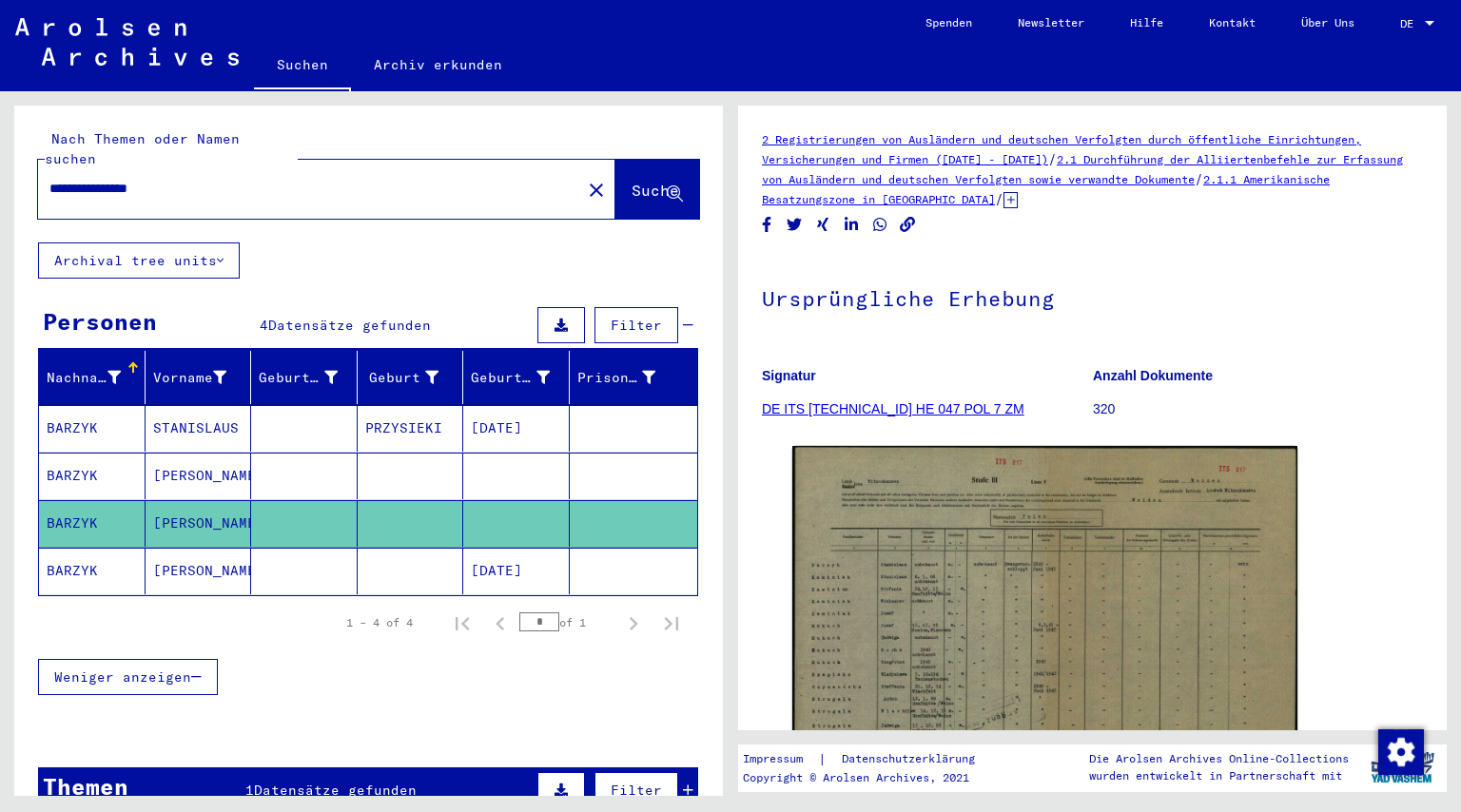
click at [498, 548] on mat-cell "[DATE]" at bounding box center [516, 571] width 106 height 47
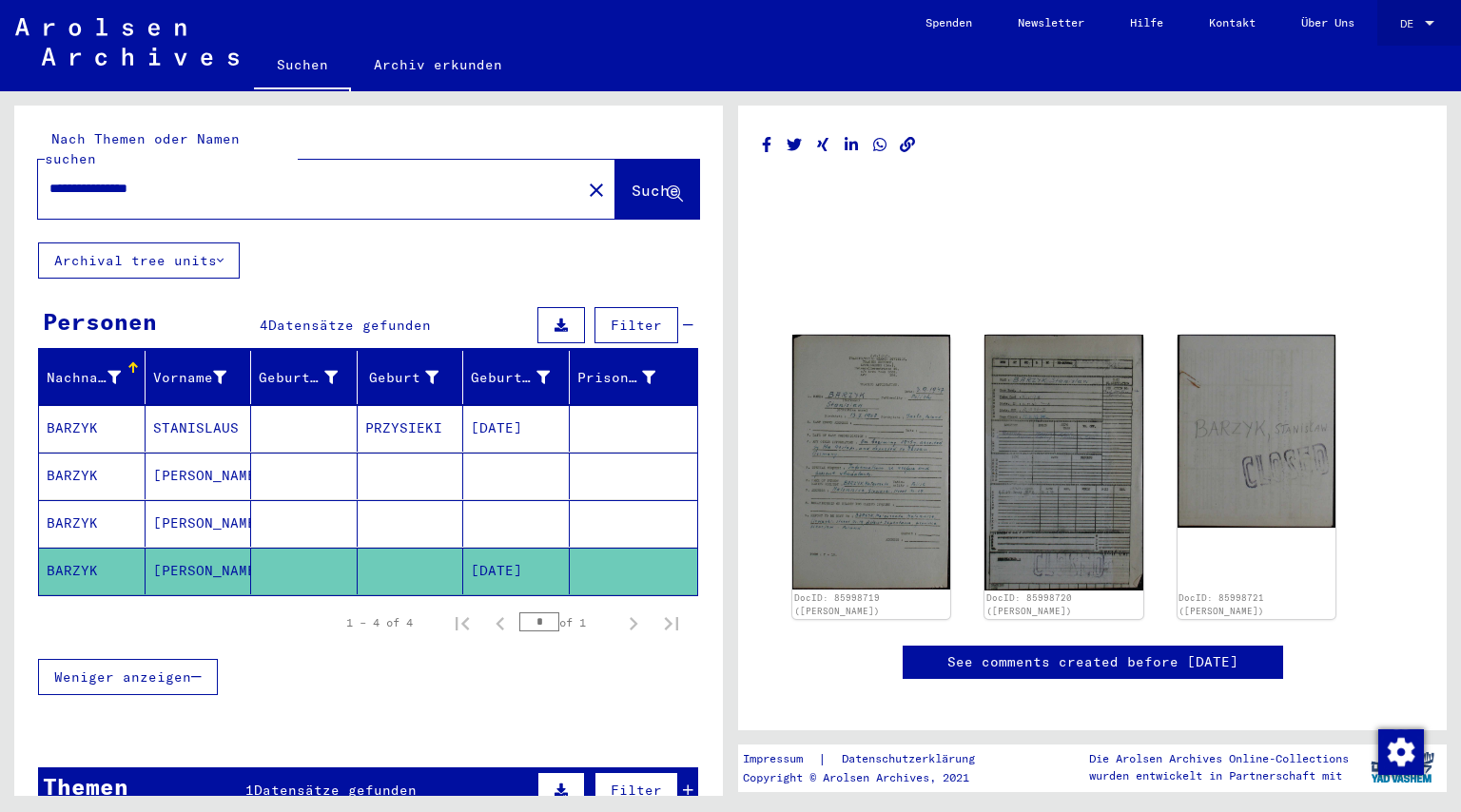
click at [1428, 20] on div at bounding box center [1430, 24] width 17 height 13
click at [136, 42] on div at bounding box center [730, 406] width 1461 height 812
click at [136, 60] on img at bounding box center [127, 42] width 223 height 48
